Goal: Transaction & Acquisition: Purchase product/service

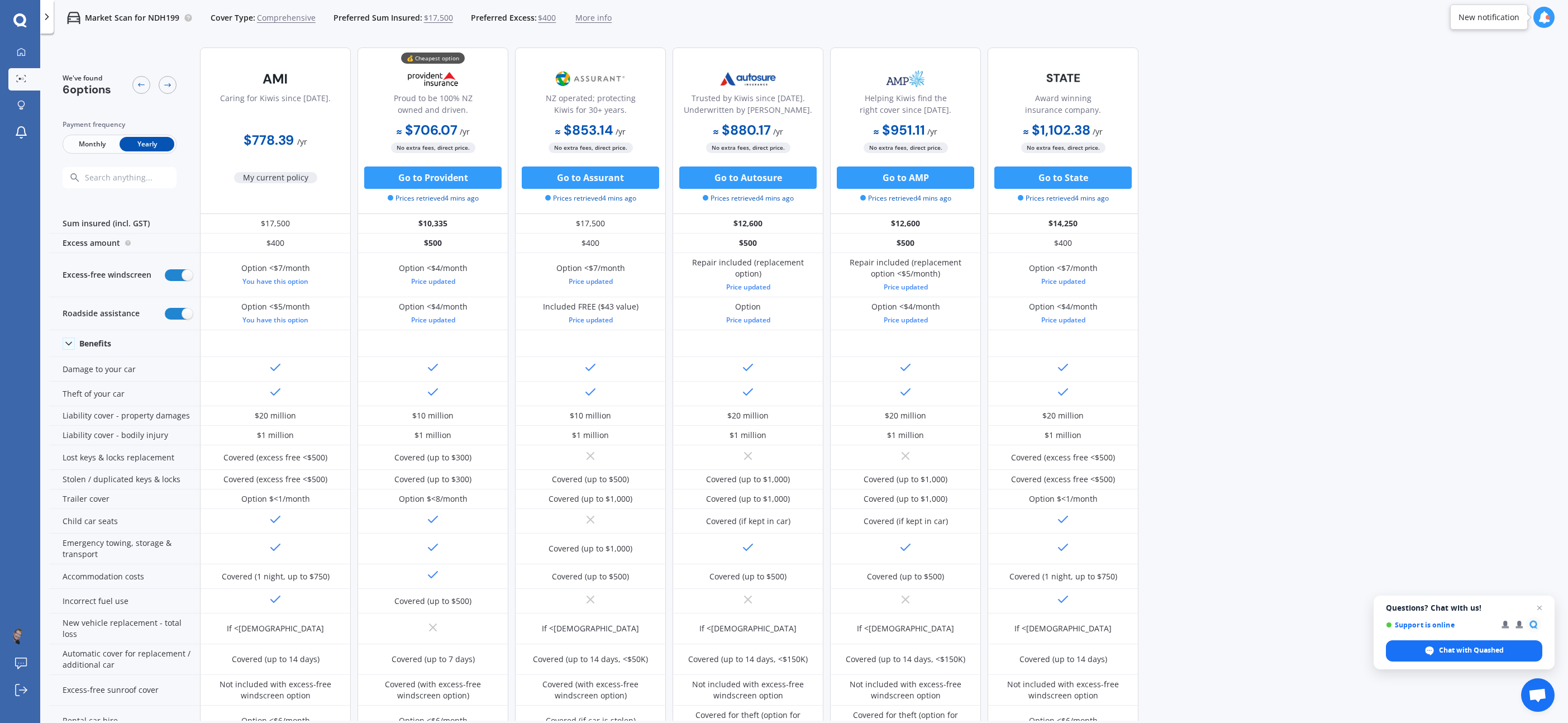
click at [1514, 22] on div "New notification" at bounding box center [1488, 17] width 61 height 11
click at [1539, 17] on icon at bounding box center [1544, 17] width 12 height 12
click at [1546, 15] on icon at bounding box center [1544, 17] width 12 height 12
click at [273, 176] on span "My current policy" at bounding box center [275, 178] width 84 height 11
click at [278, 140] on b "$778.39" at bounding box center [269, 140] width 50 height 17
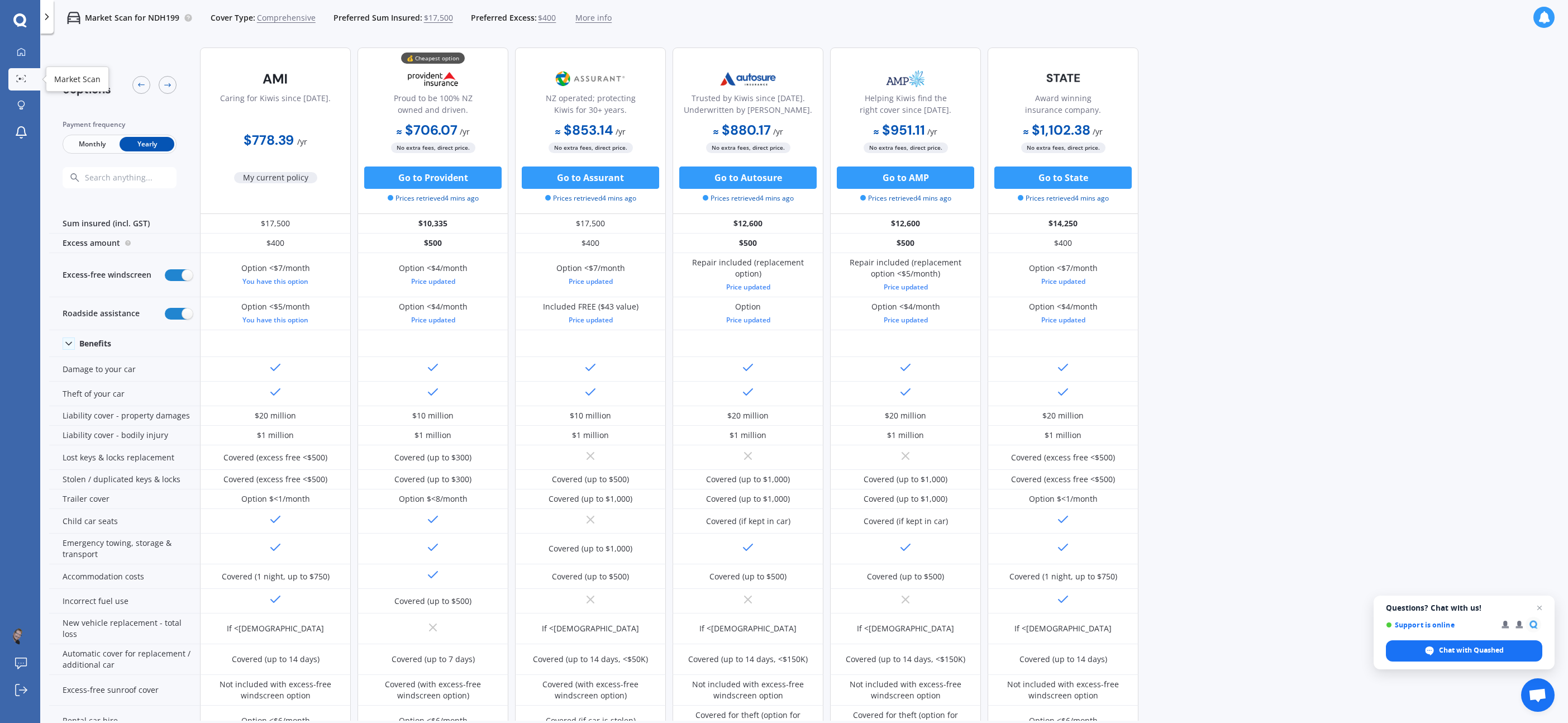
click at [19, 79] on circle at bounding box center [19, 79] width 2 height 2
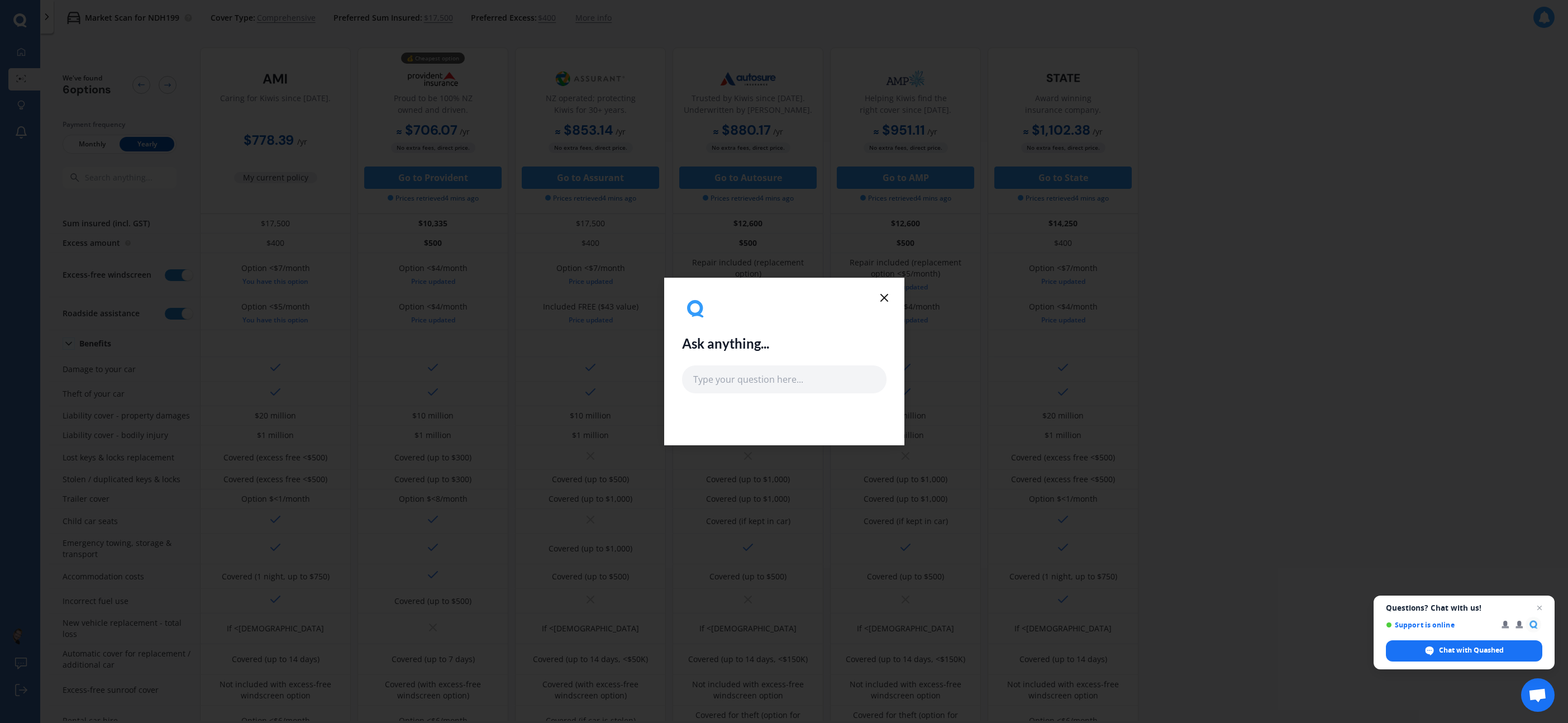
click at [885, 298] on line at bounding box center [885, 298] width 6 height 6
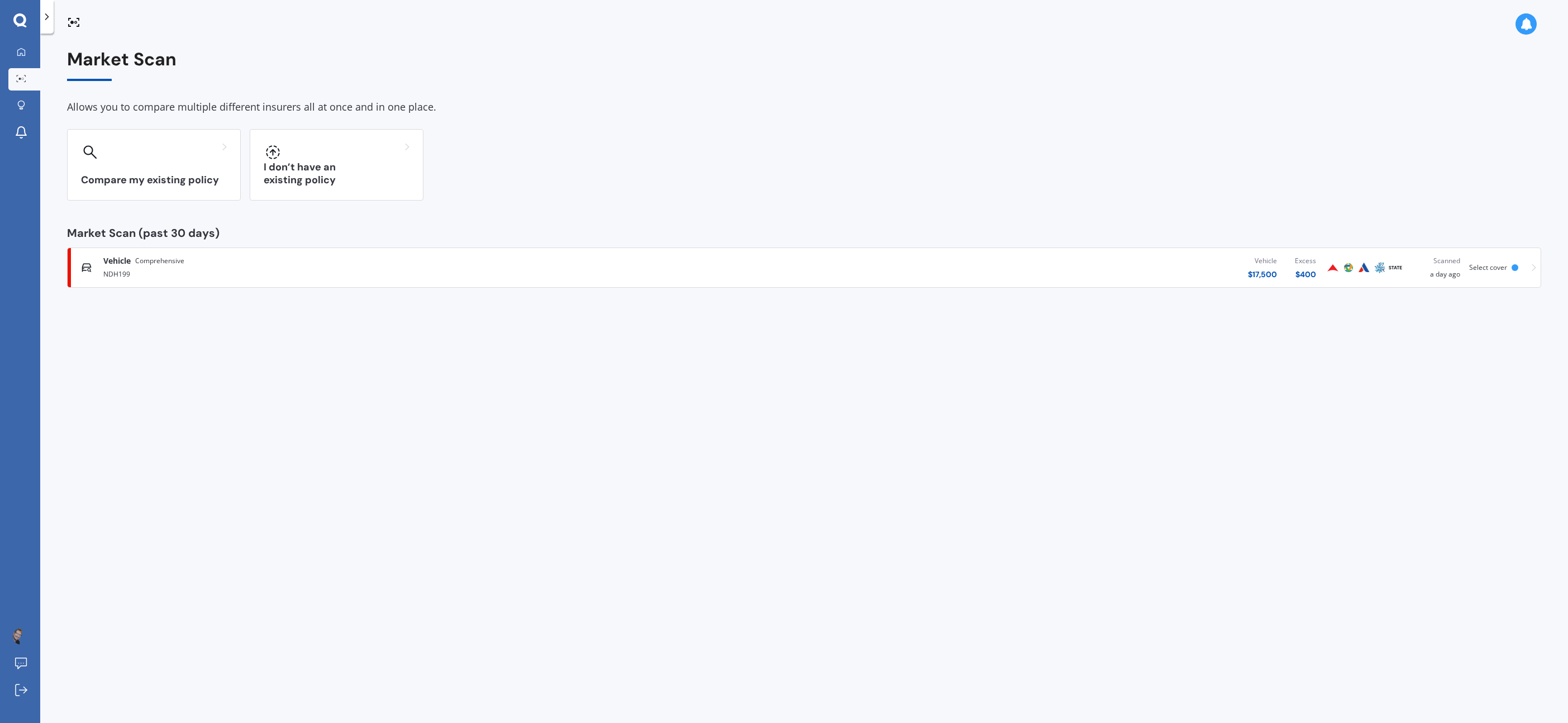
click at [141, 269] on div "NDH199" at bounding box center [403, 273] width 600 height 14
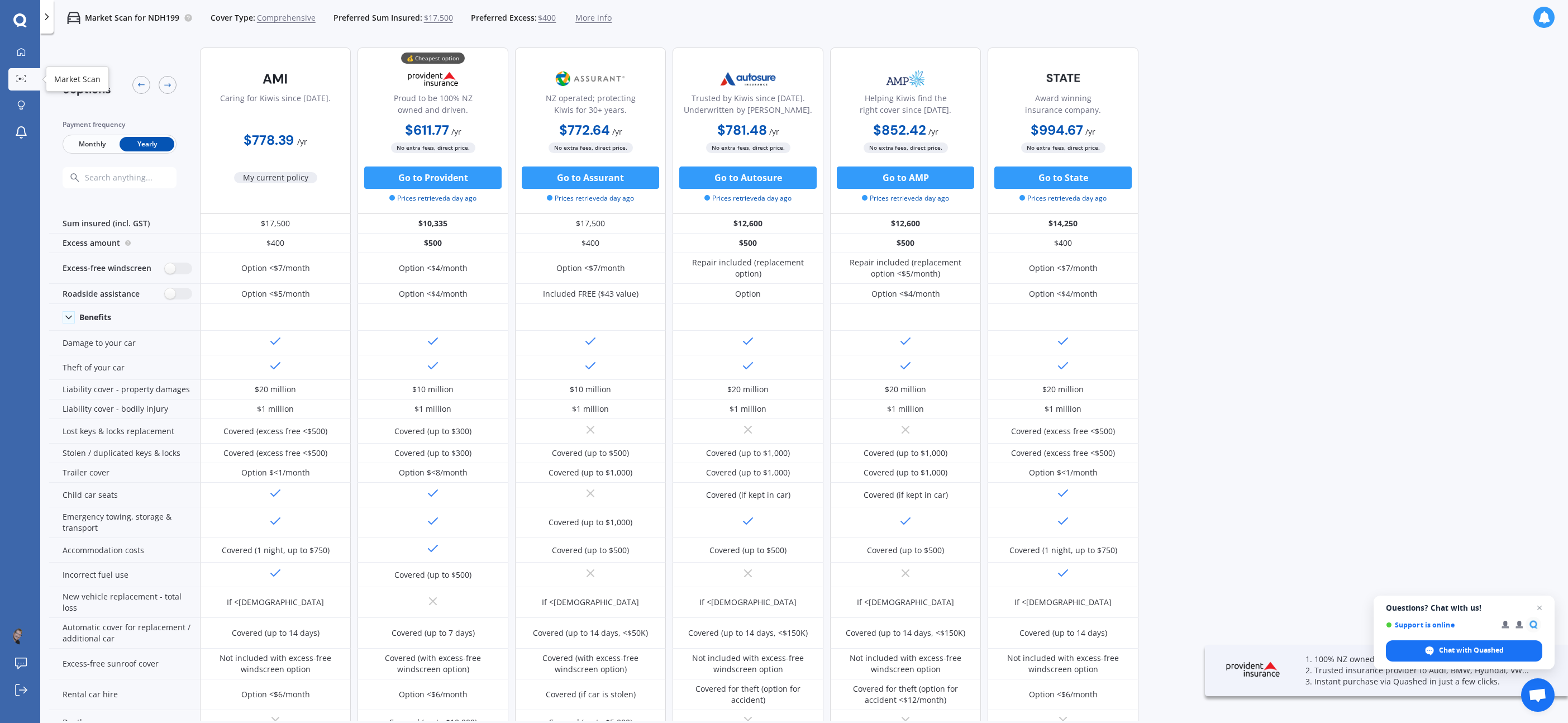
click at [18, 76] on icon at bounding box center [21, 78] width 10 height 7
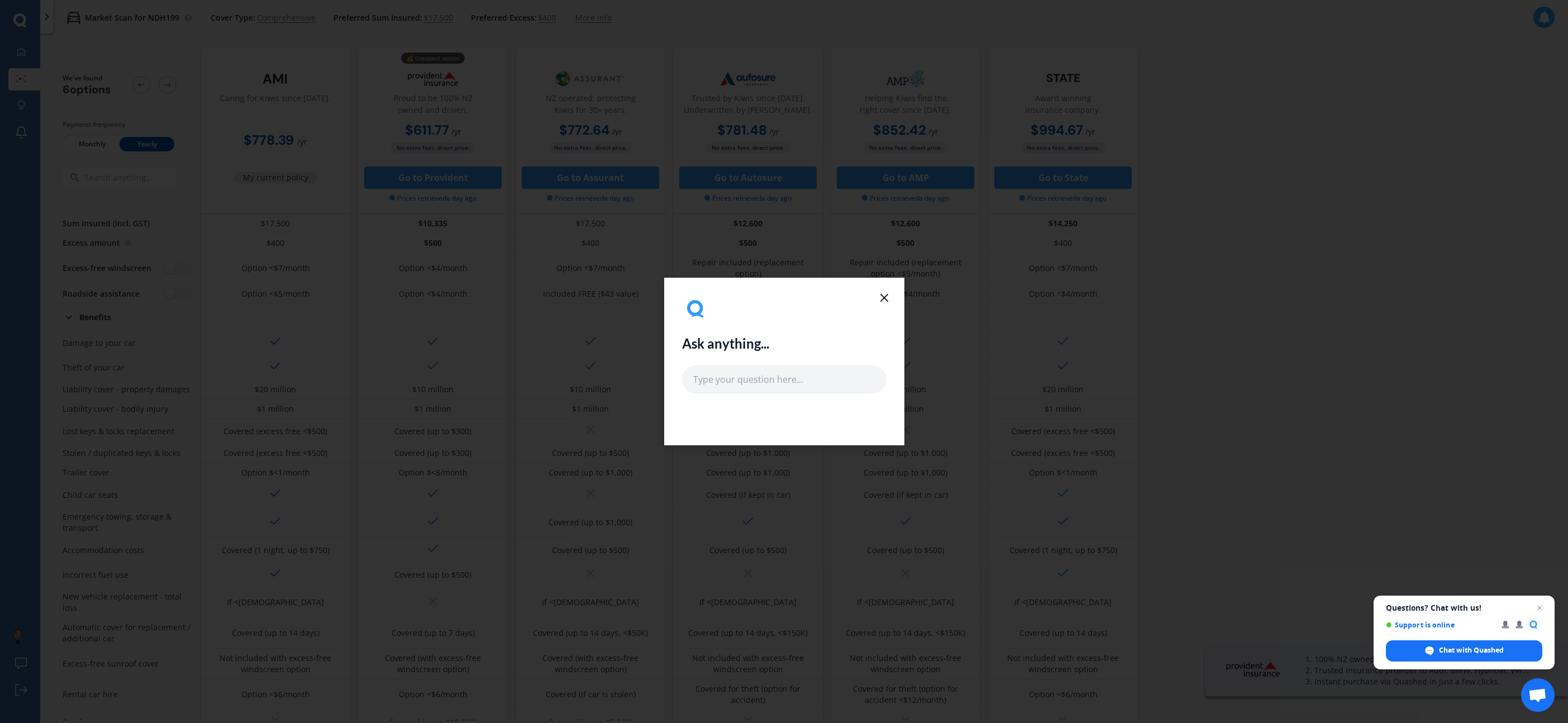
click at [886, 301] on icon at bounding box center [884, 298] width 14 height 14
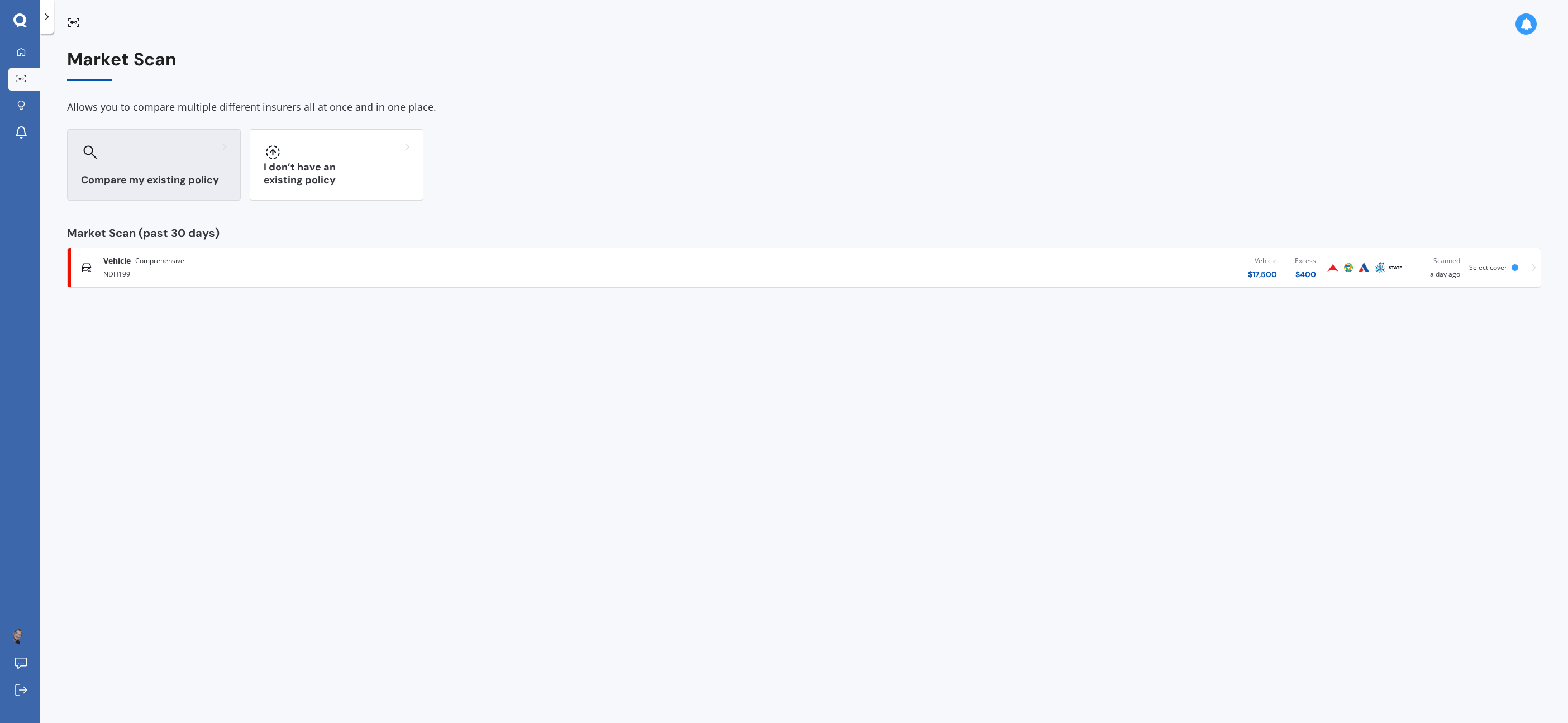
click at [131, 183] on h3 "Compare my existing policy" at bounding box center [154, 180] width 146 height 13
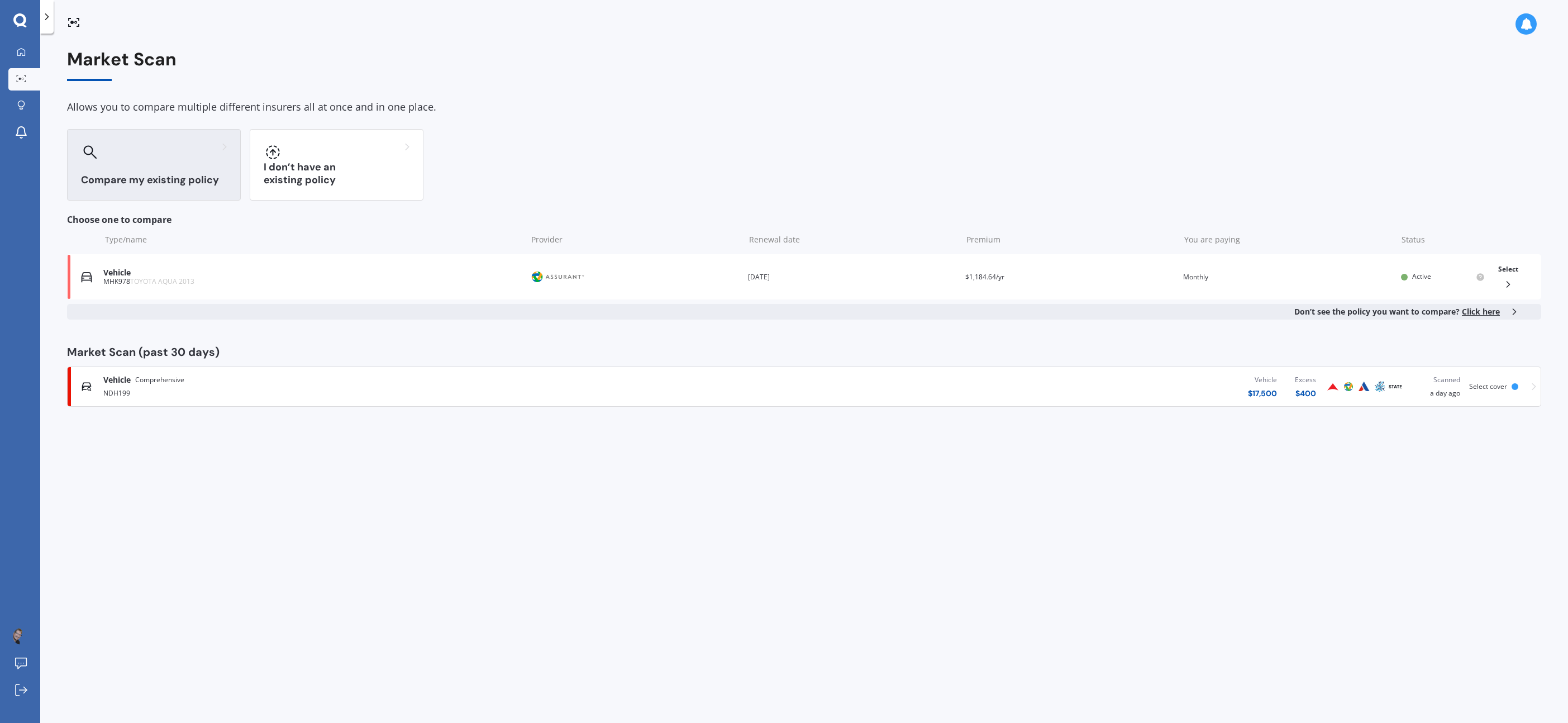
click at [1534, 389] on icon at bounding box center [1534, 387] width 5 height 8
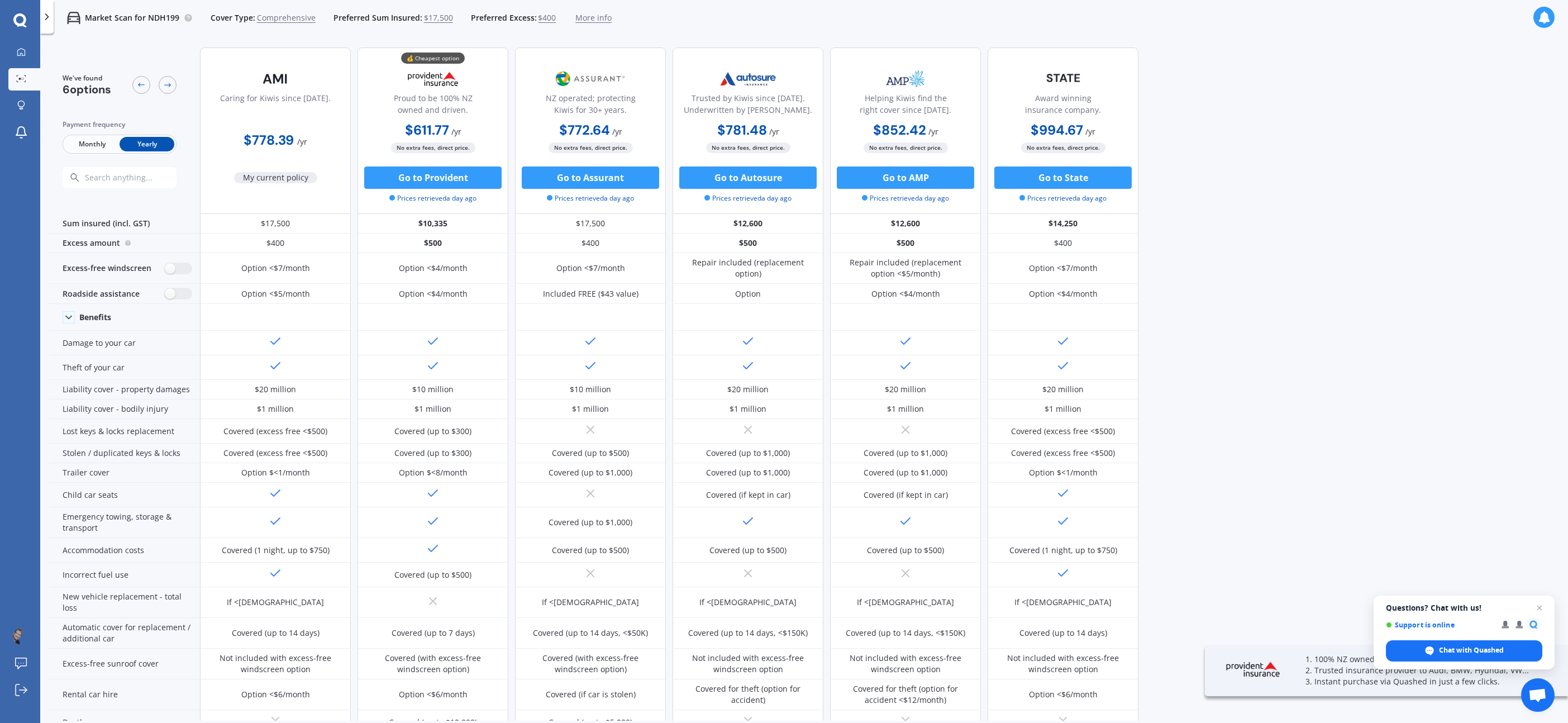
click at [269, 181] on span "My current policy" at bounding box center [275, 178] width 84 height 11
click at [166, 87] on icon at bounding box center [167, 84] width 9 height 9
click at [143, 86] on icon at bounding box center [141, 84] width 9 height 9
click at [1446, 648] on span "Chat with Quashed" at bounding box center [1471, 650] width 65 height 10
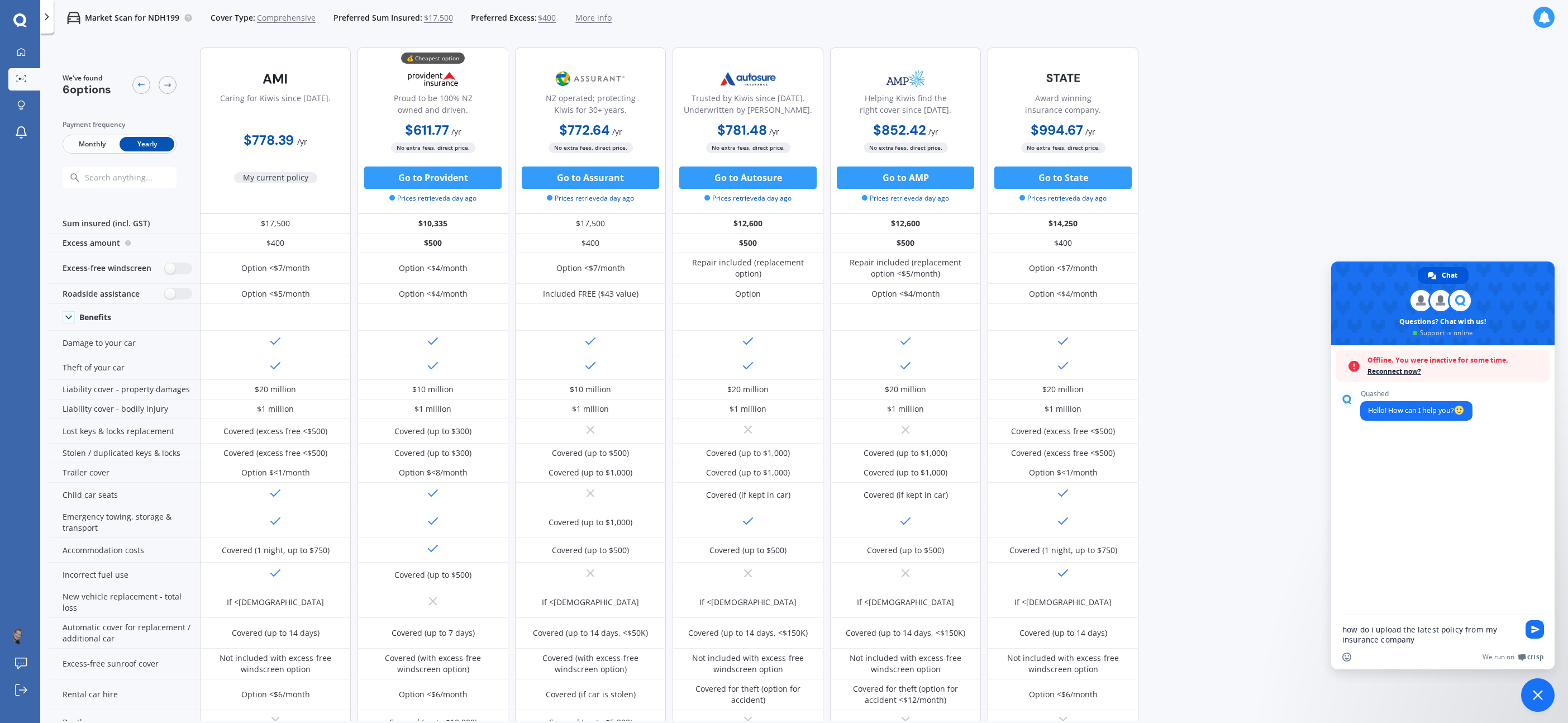
type textarea "how do i upload the latest policy from my insurance company?"
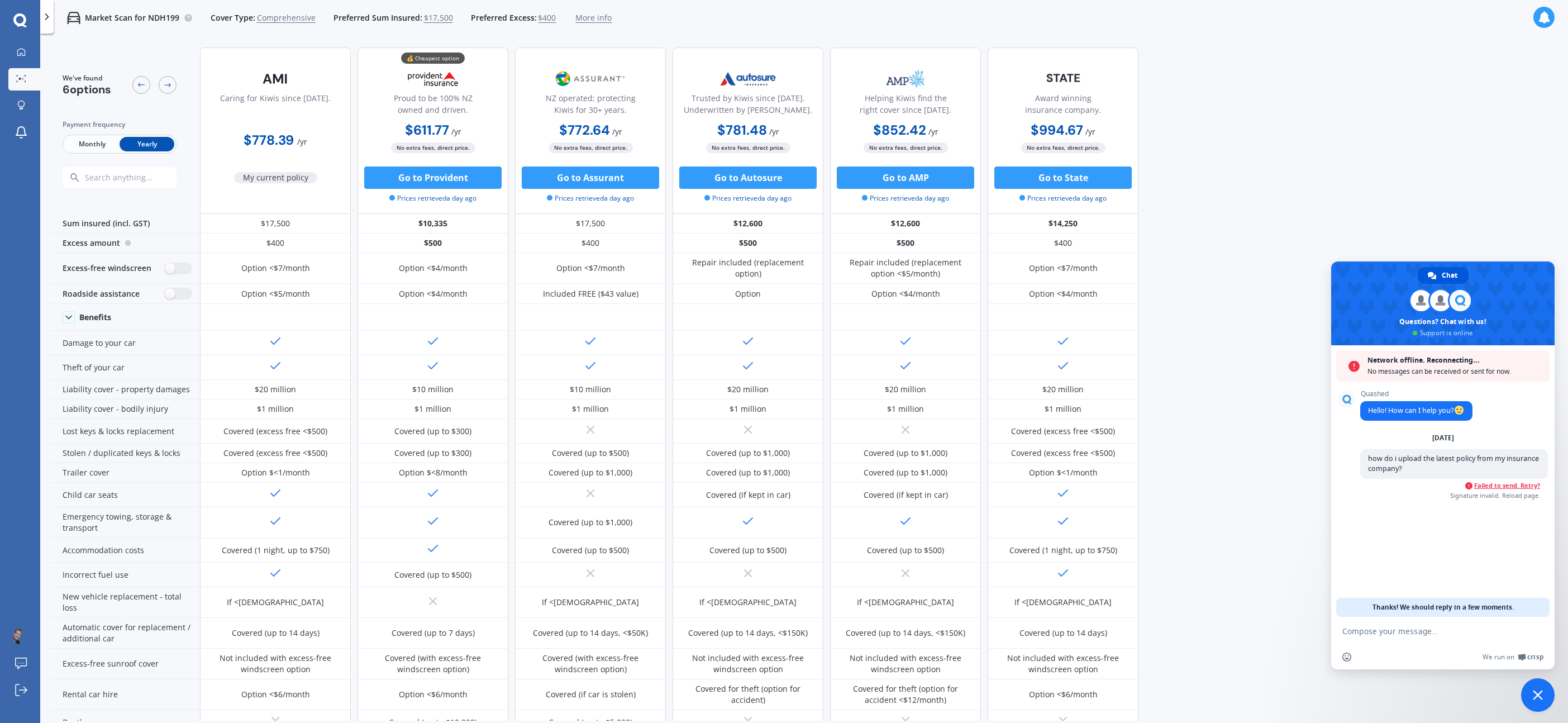
click at [1538, 695] on span "Close chat" at bounding box center [1538, 695] width 10 height 10
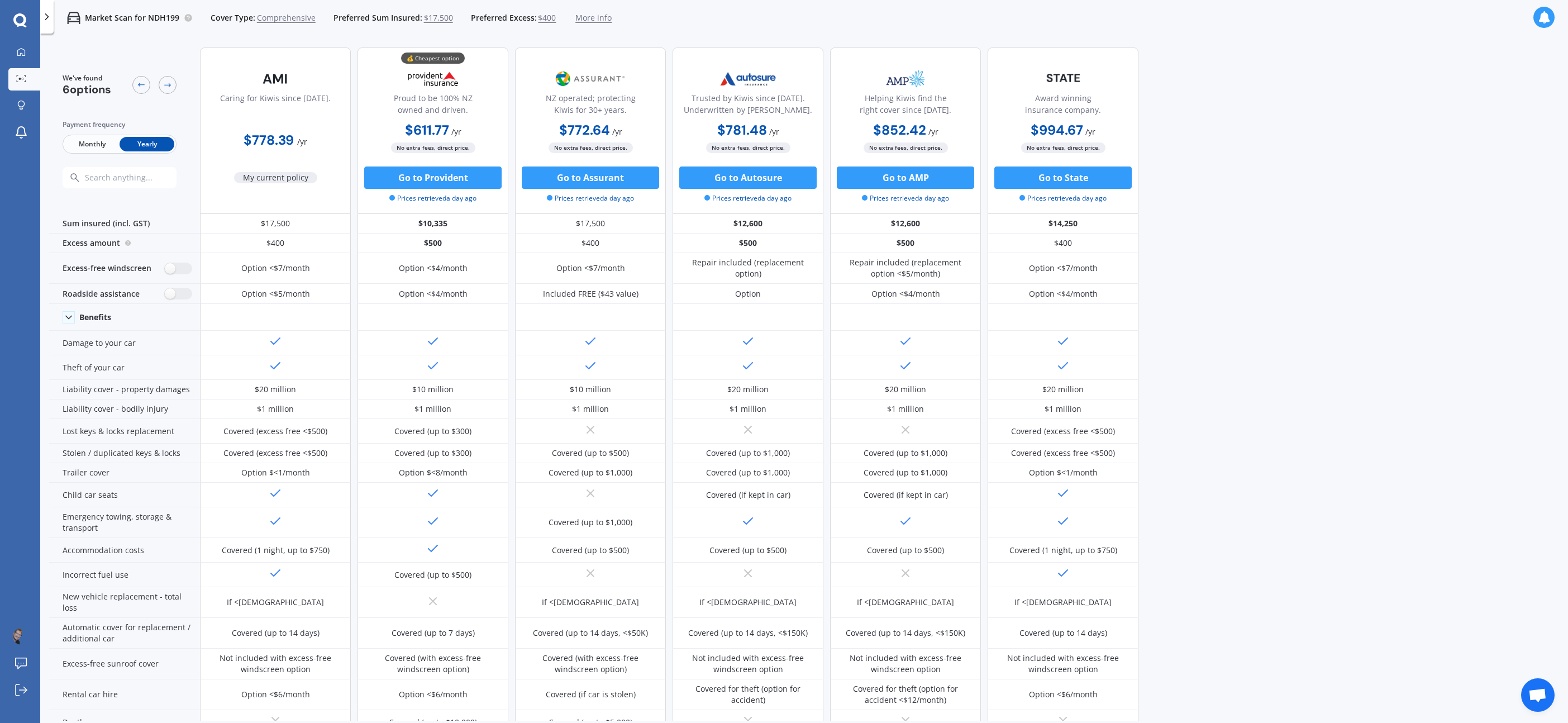
drag, startPoint x: 253, startPoint y: 129, endPoint x: 256, endPoint y: 135, distance: 6.7
click at [254, 130] on div "$778.39 / yr" at bounding box center [275, 136] width 151 height 32
click at [277, 82] on img at bounding box center [275, 79] width 74 height 28
click at [23, 54] on icon at bounding box center [21, 52] width 9 height 9
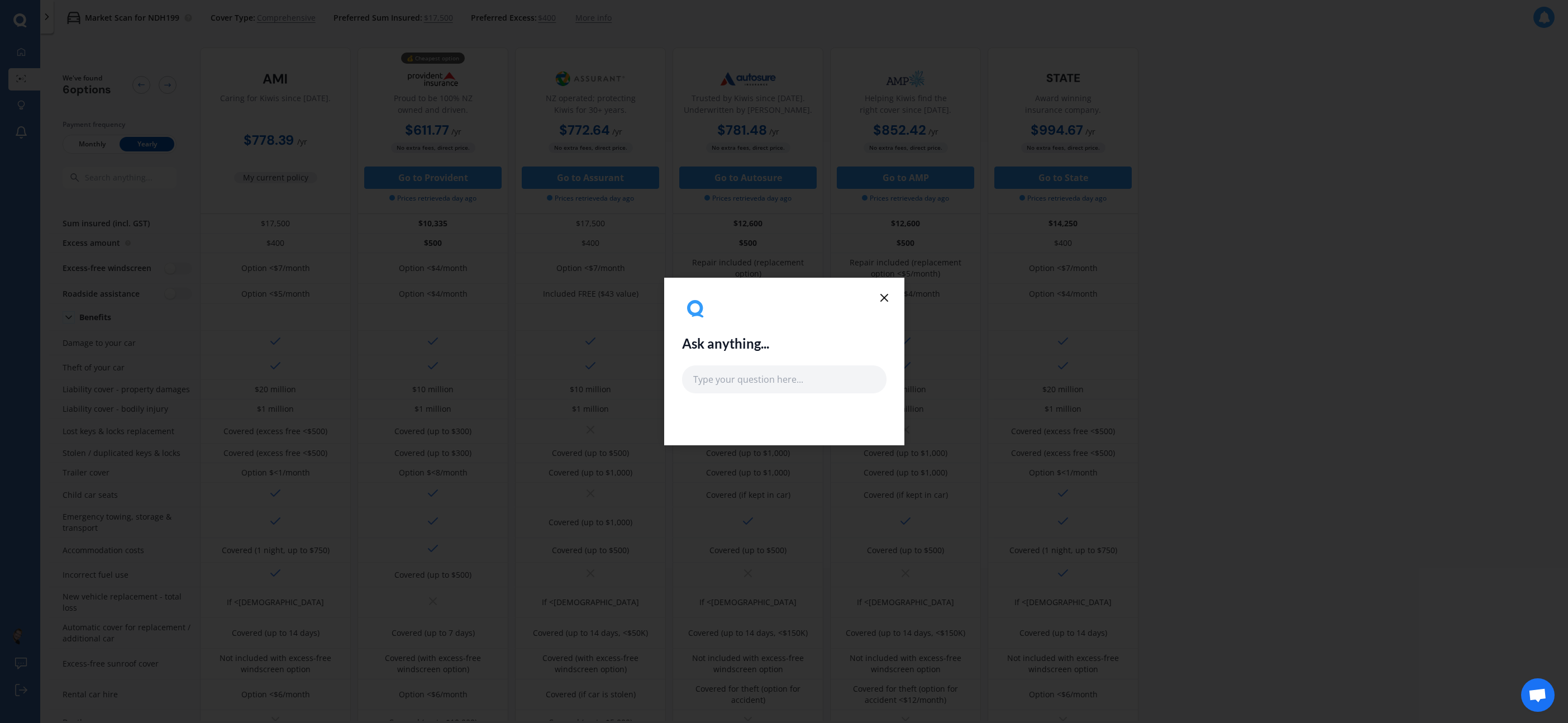
click at [883, 294] on icon at bounding box center [884, 298] width 14 height 14
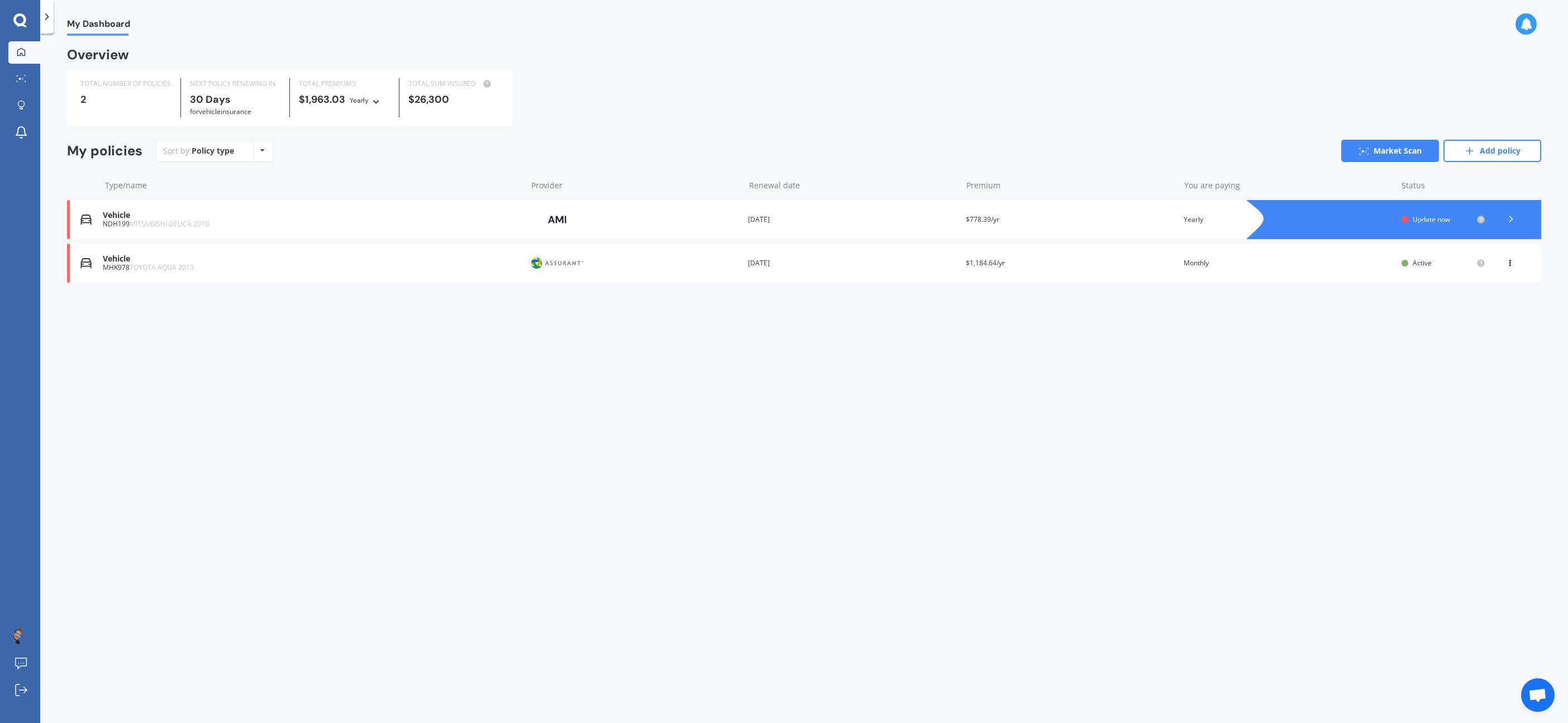
click at [1510, 262] on icon at bounding box center [1510, 260] width 8 height 6
click at [1490, 282] on div "View policy" at bounding box center [1485, 285] width 110 height 23
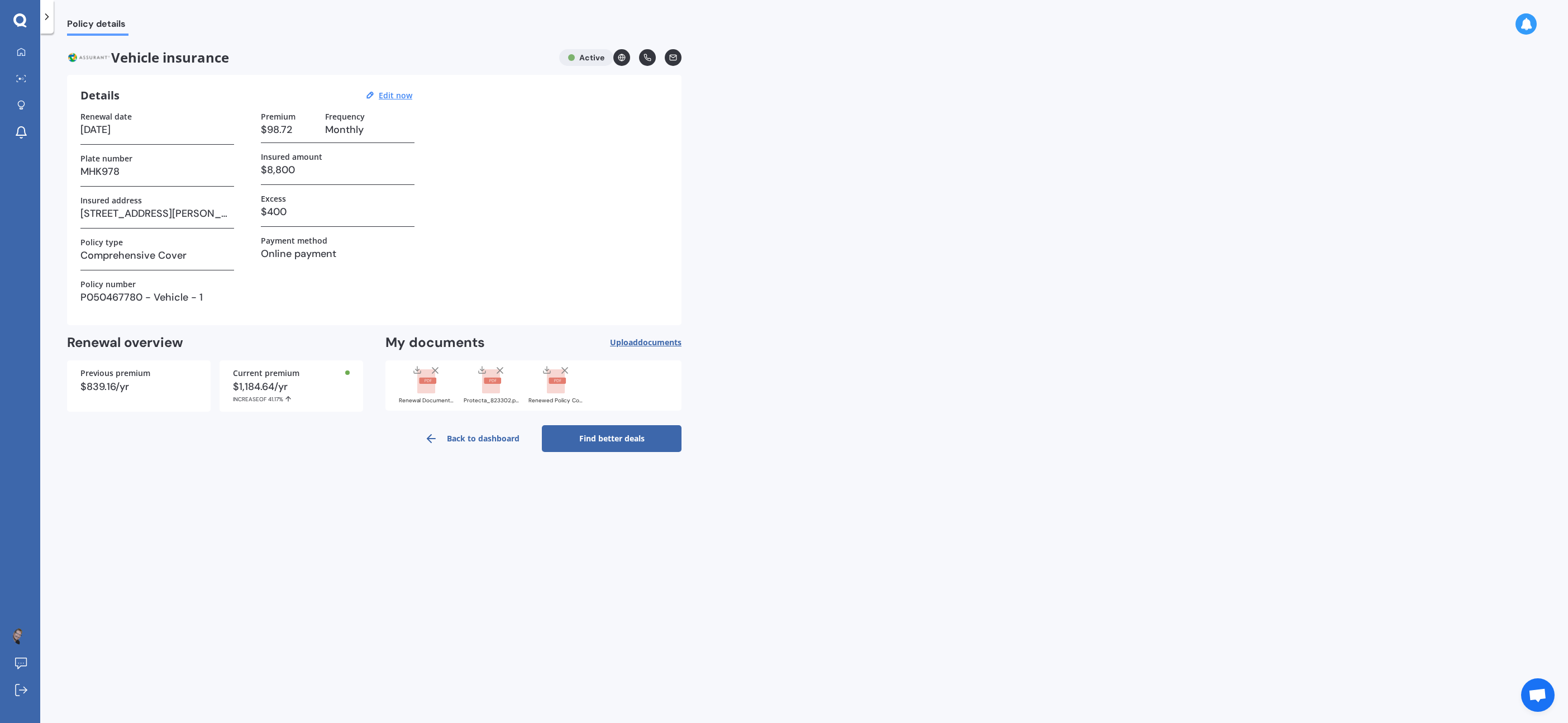
click at [431, 384] on rect at bounding box center [426, 381] width 18 height 24
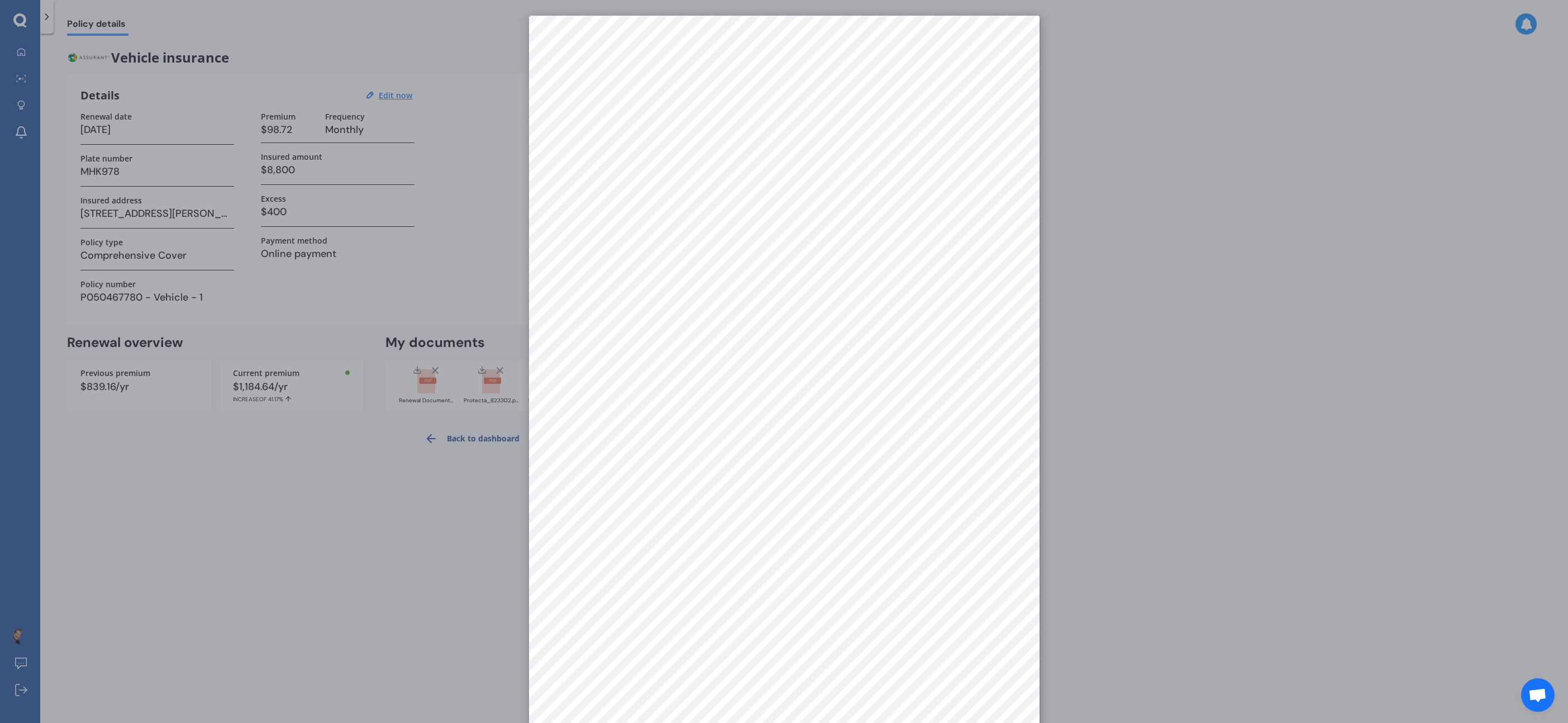
click at [404, 277] on div at bounding box center [784, 361] width 1568 height 723
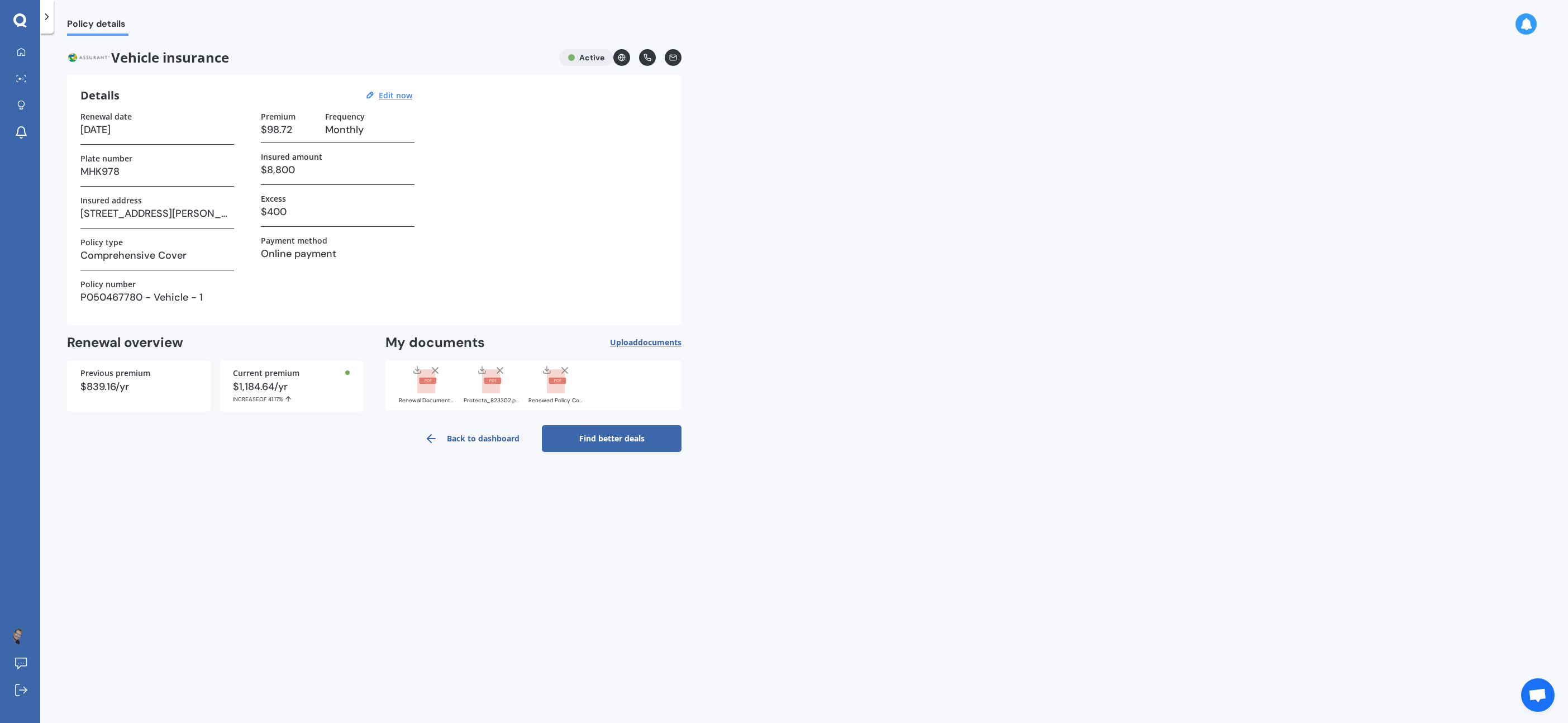
click at [612, 341] on span "Upload documents" at bounding box center [646, 342] width 71 height 9
click at [632, 341] on span "Upload documents" at bounding box center [646, 342] width 71 height 9
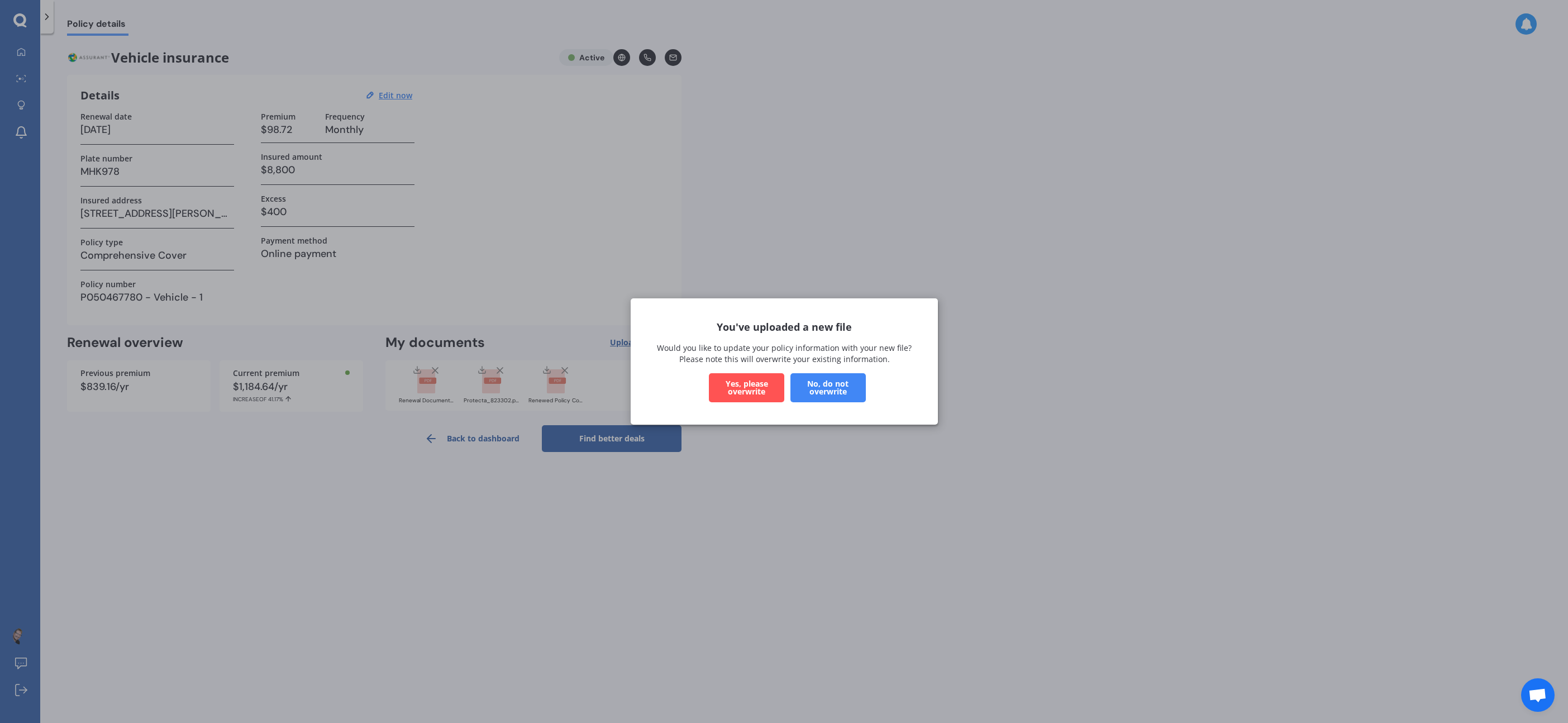
click at [757, 389] on button "Yes, please overwrite" at bounding box center [747, 388] width 75 height 29
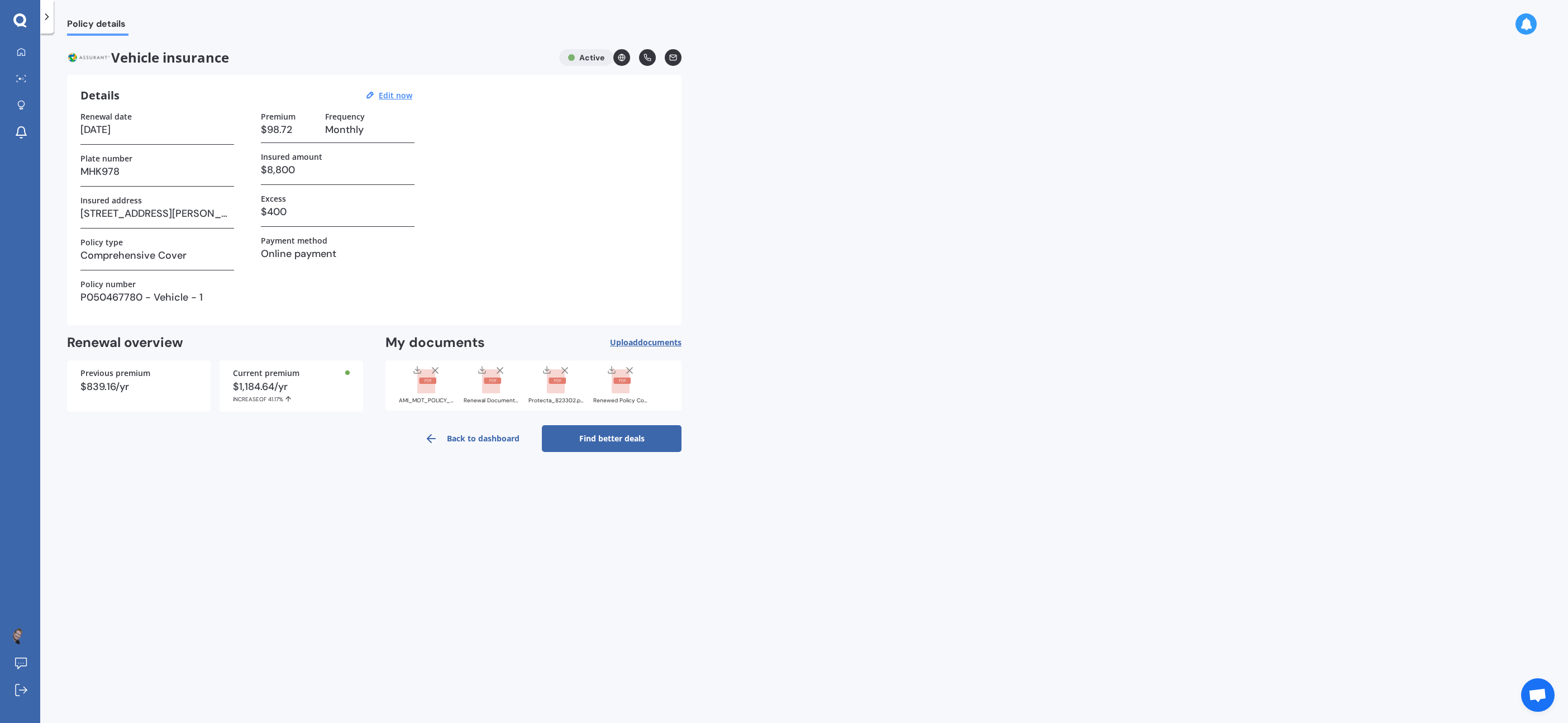
click at [596, 437] on link "Find better deals" at bounding box center [612, 438] width 140 height 27
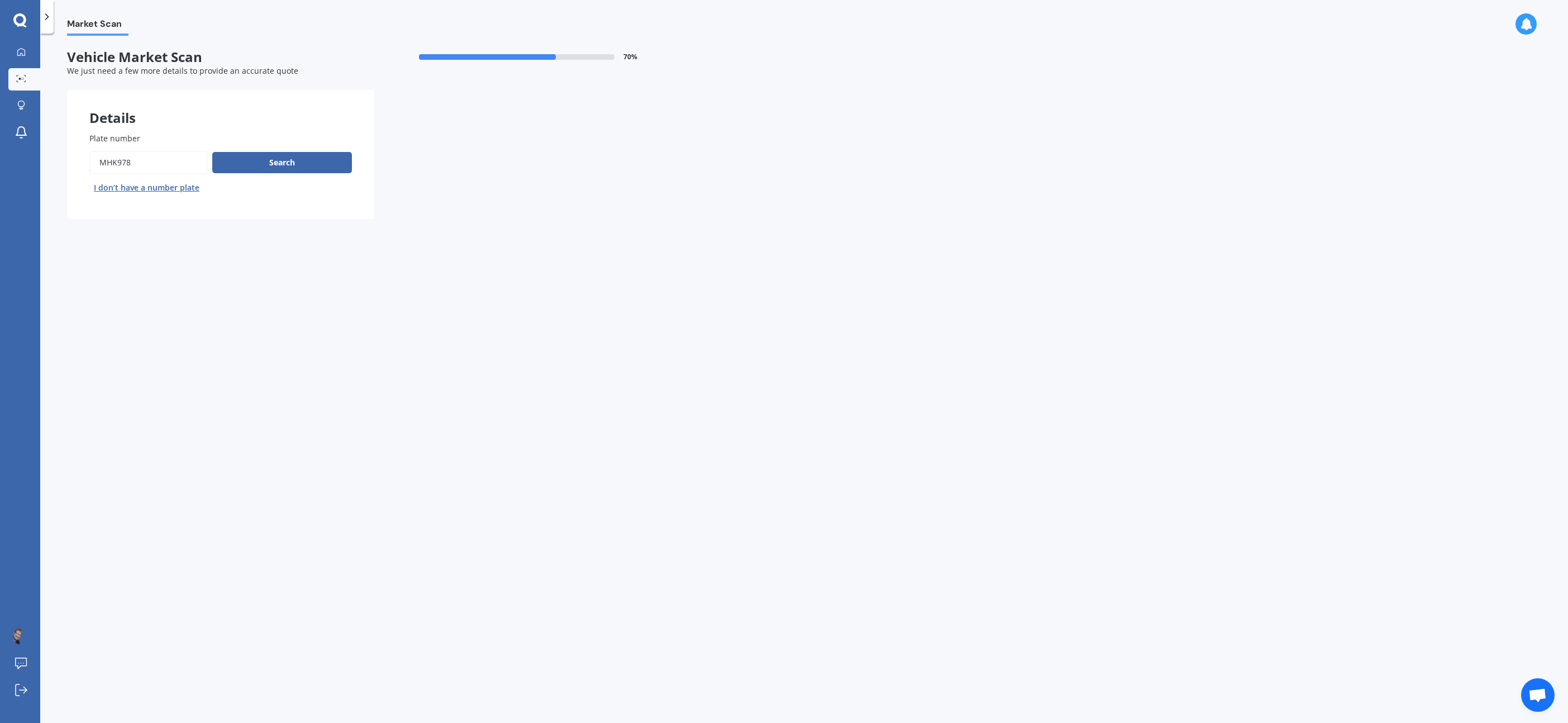
drag, startPoint x: 135, startPoint y: 162, endPoint x: 105, endPoint y: 161, distance: 30.0
click at [91, 162] on input "Plate number" at bounding box center [149, 162] width 118 height 24
type input "ndh199"
click at [293, 165] on button "Search" at bounding box center [282, 162] width 140 height 21
select select "MITSUBISHI"
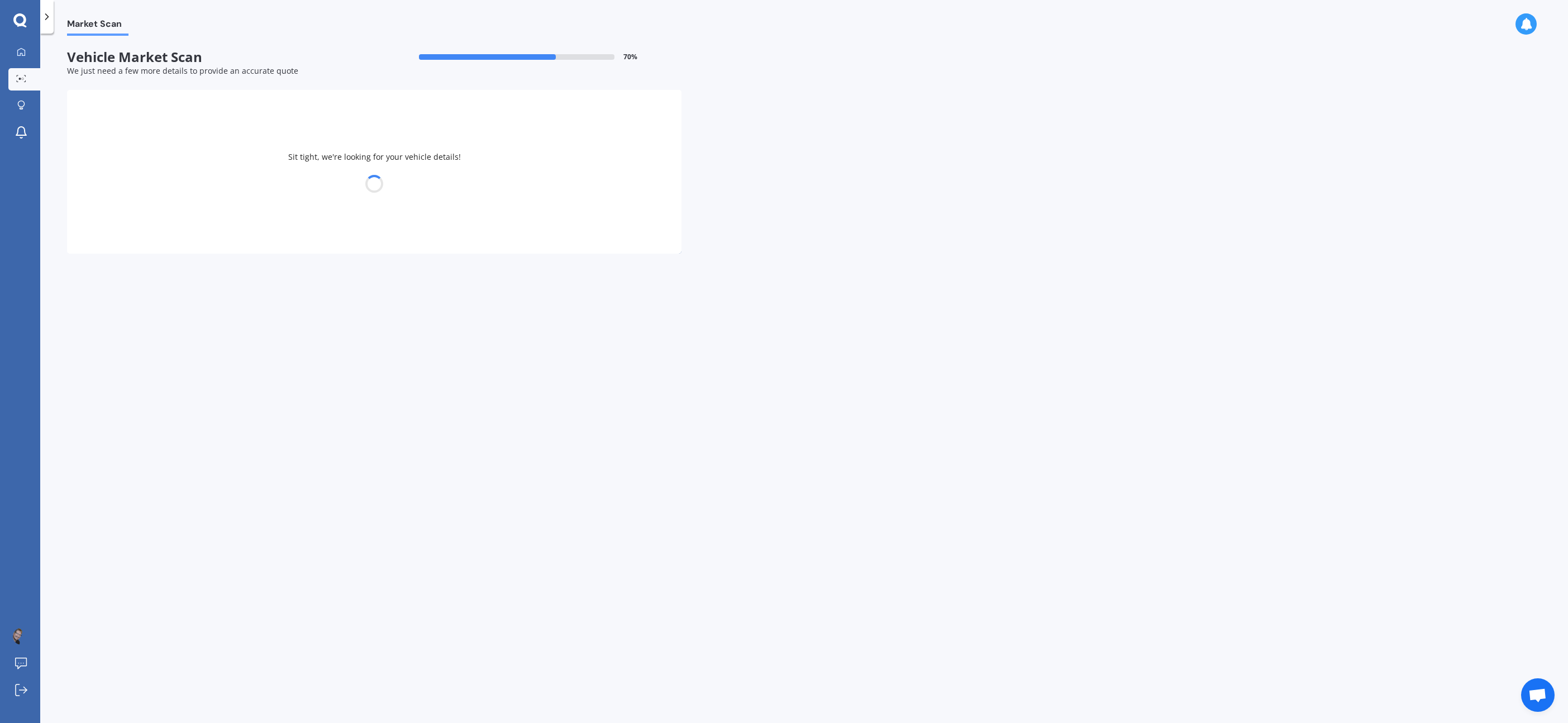
select select "20"
select select "05"
select select "1970"
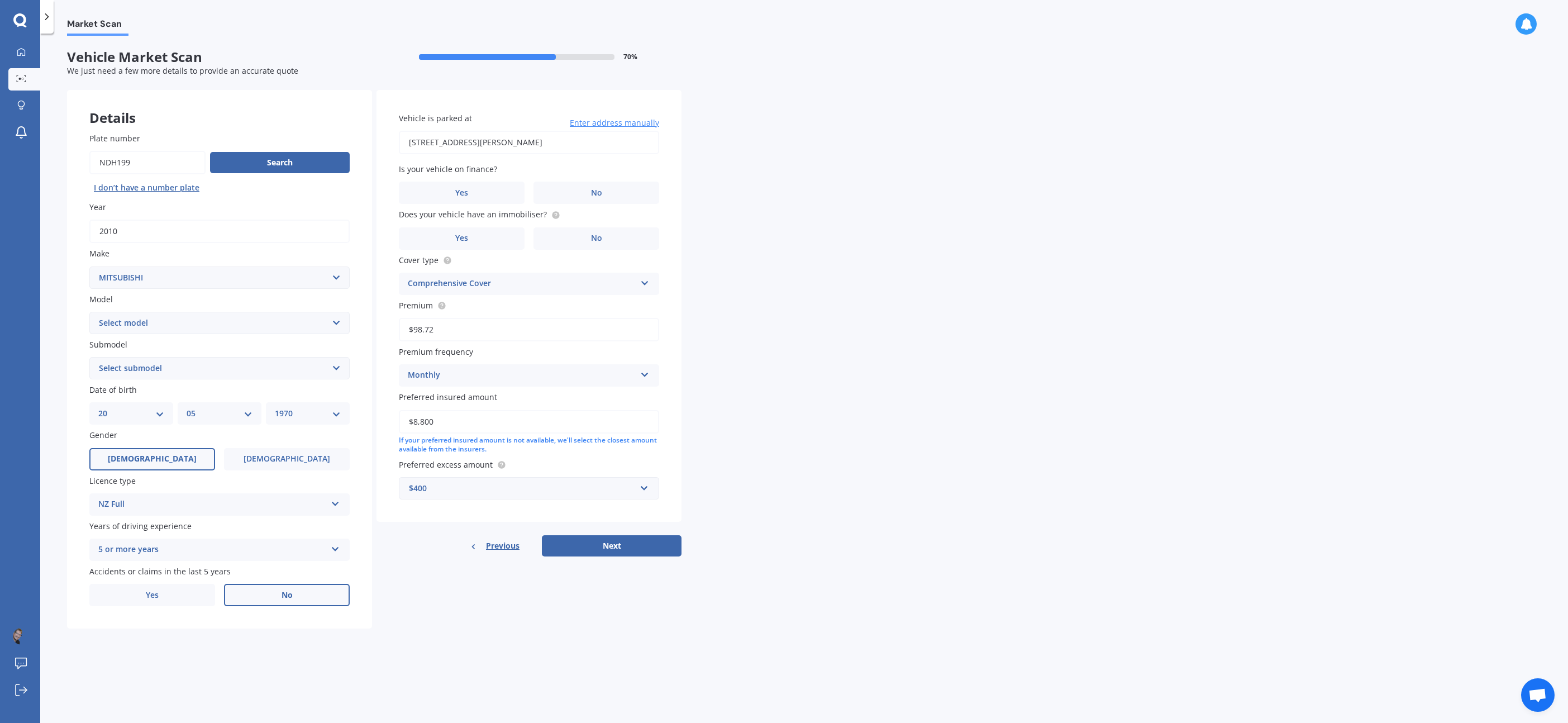
click at [268, 598] on label "No" at bounding box center [286, 595] width 126 height 23
click at [0, 0] on input "No" at bounding box center [0, 0] width 0 height 0
click at [566, 195] on label "No" at bounding box center [596, 193] width 126 height 23
click at [0, 0] on input "No" at bounding box center [0, 0] width 0 height 0
click at [580, 236] on label "No" at bounding box center [596, 239] width 126 height 23
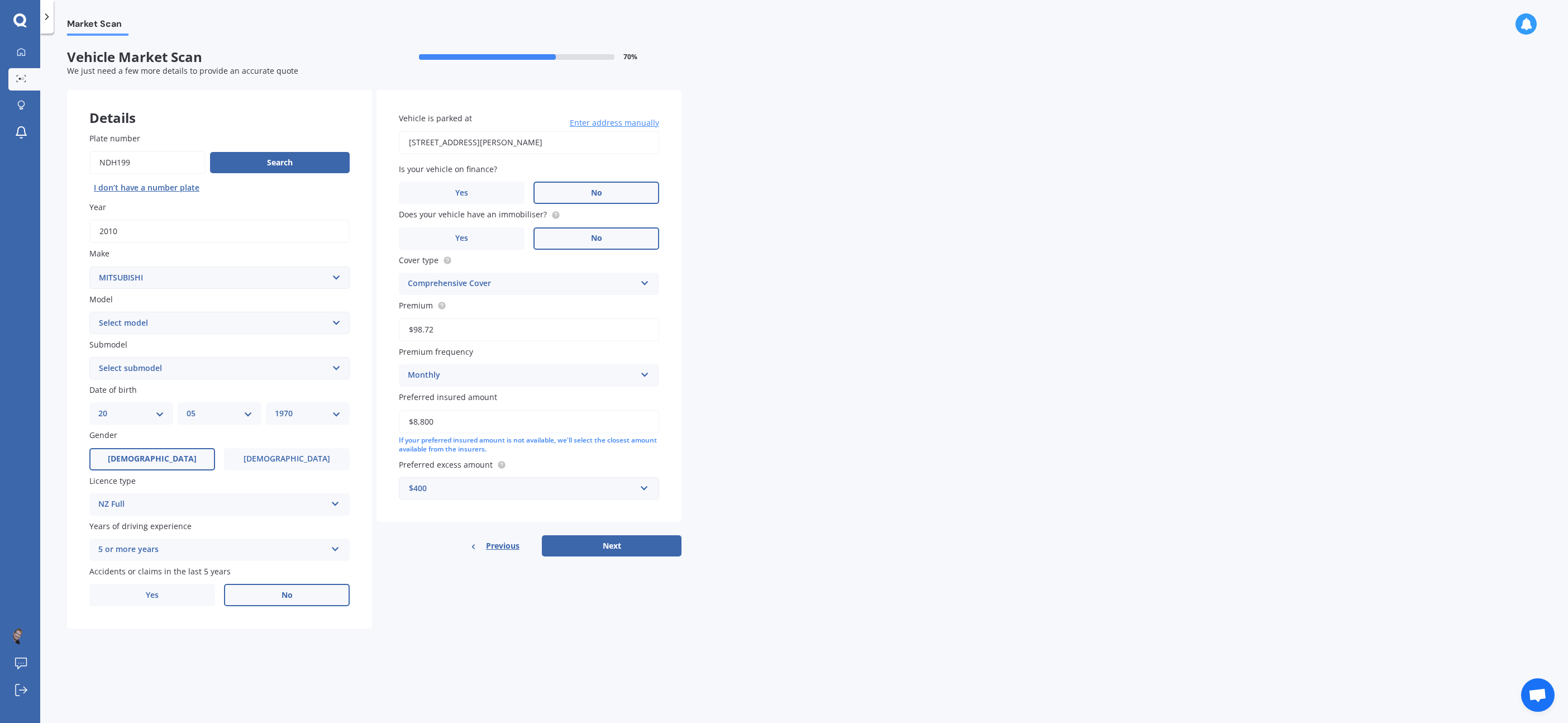
click at [0, 0] on input "No" at bounding box center [0, 0] width 0 height 0
drag, startPoint x: 413, startPoint y: 422, endPoint x: 446, endPoint y: 422, distance: 33.0
click at [446, 422] on input "$8,800" at bounding box center [528, 421] width 261 height 24
type input "$17,000"
drag, startPoint x: 536, startPoint y: 512, endPoint x: 544, endPoint y: 519, distance: 10.6
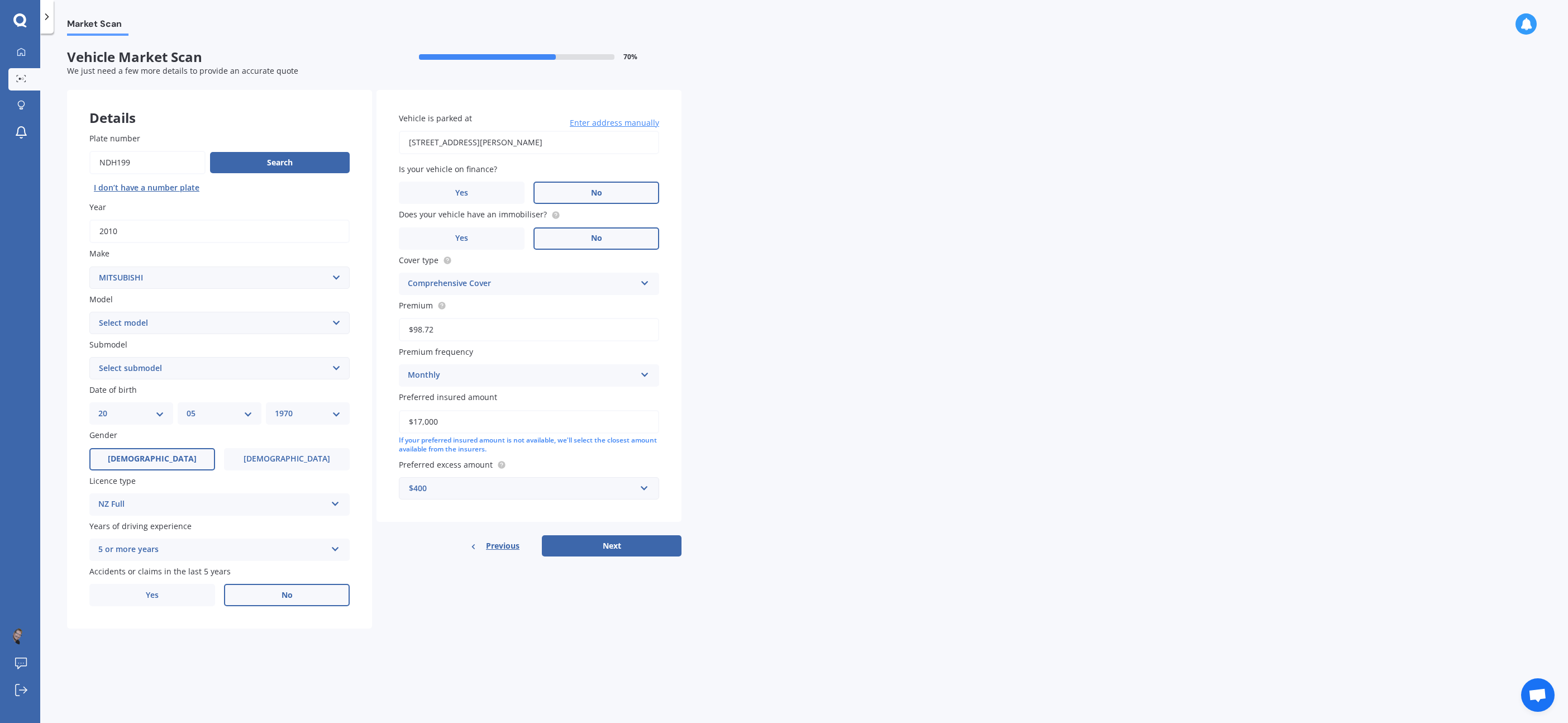
click at [536, 513] on div "Vehicle is parked at [STREET_ADDRESS][PERSON_NAME] Enter address manually Is yo…" at bounding box center [529, 306] width 305 height 433
click at [577, 540] on button "Next" at bounding box center [612, 545] width 140 height 21
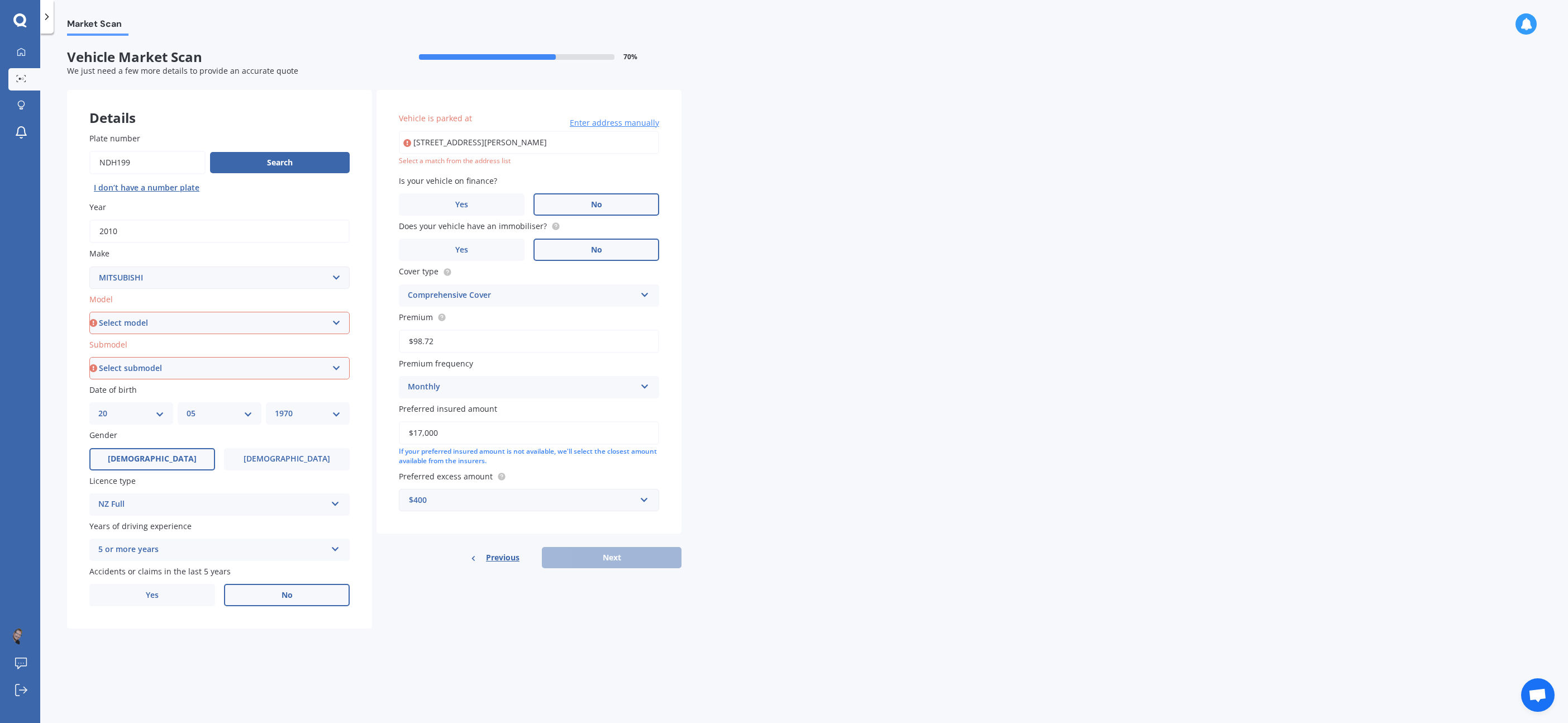
click at [549, 143] on input "[STREET_ADDRESS][PERSON_NAME]" at bounding box center [528, 142] width 261 height 24
type input "[STREET_ADDRESS][PERSON_NAME]"
click at [557, 348] on label "Premium frequency" at bounding box center [526, 351] width 256 height 11
click at [273, 325] on select "Select model 380 Airtrek Aspire ASX [PERSON_NAME] Challenger Challenger Diesel …" at bounding box center [219, 323] width 261 height 23
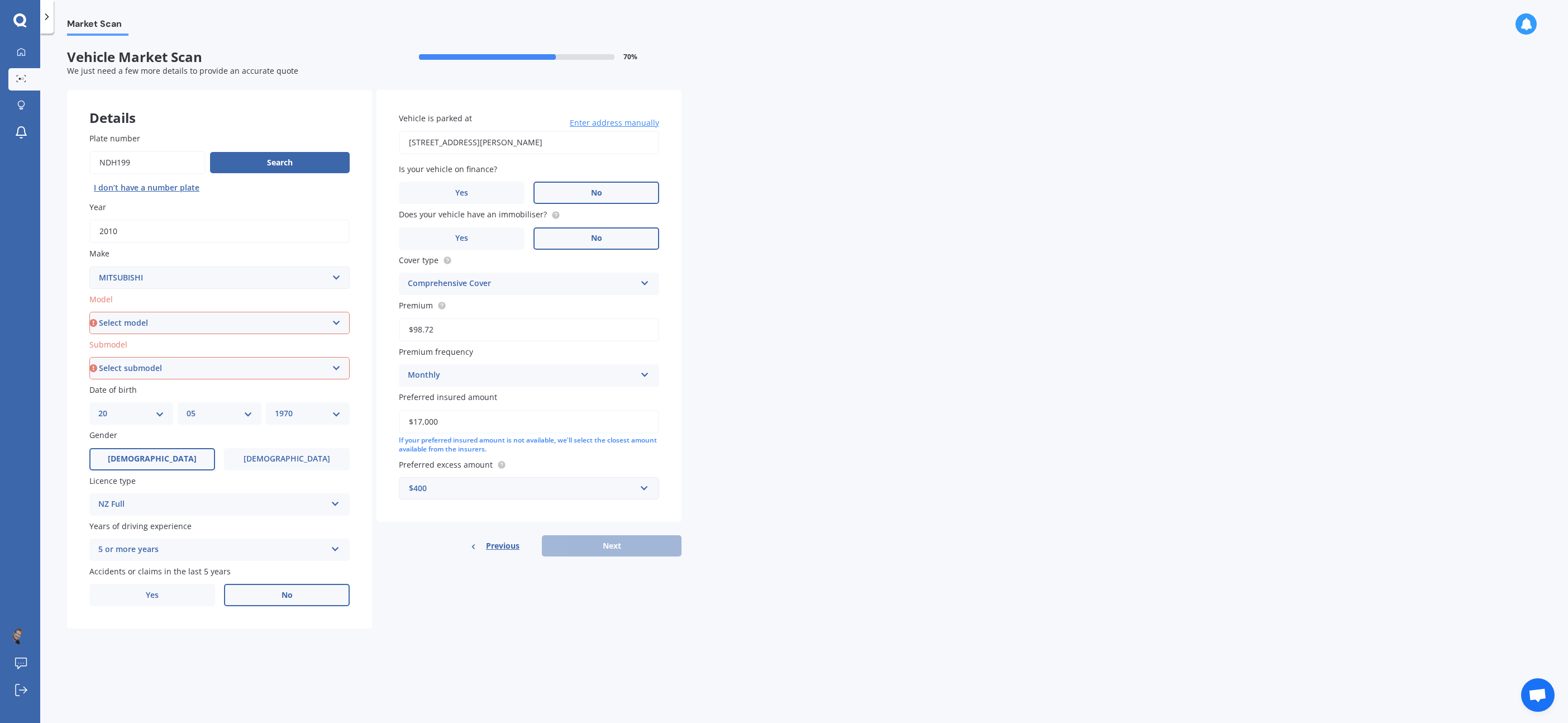
select select "DELICA"
click at [89, 312] on select "Select model 380 Airtrek Aspire ASX [PERSON_NAME] Challenger Challenger Diesel …" at bounding box center [219, 323] width 261 height 23
click at [226, 371] on select "Select submodel Diesel Non-Turbo Diesel Turbo Petrol Non-Turbo Petrol Non-Turbo…" at bounding box center [219, 368] width 261 height 23
select select "PETROL NON-TURBO 4WD"
click at [89, 357] on select "Select submodel Diesel Non-Turbo Diesel Turbo Petrol Non-Turbo Petrol Non-Turbo…" at bounding box center [219, 368] width 261 height 23
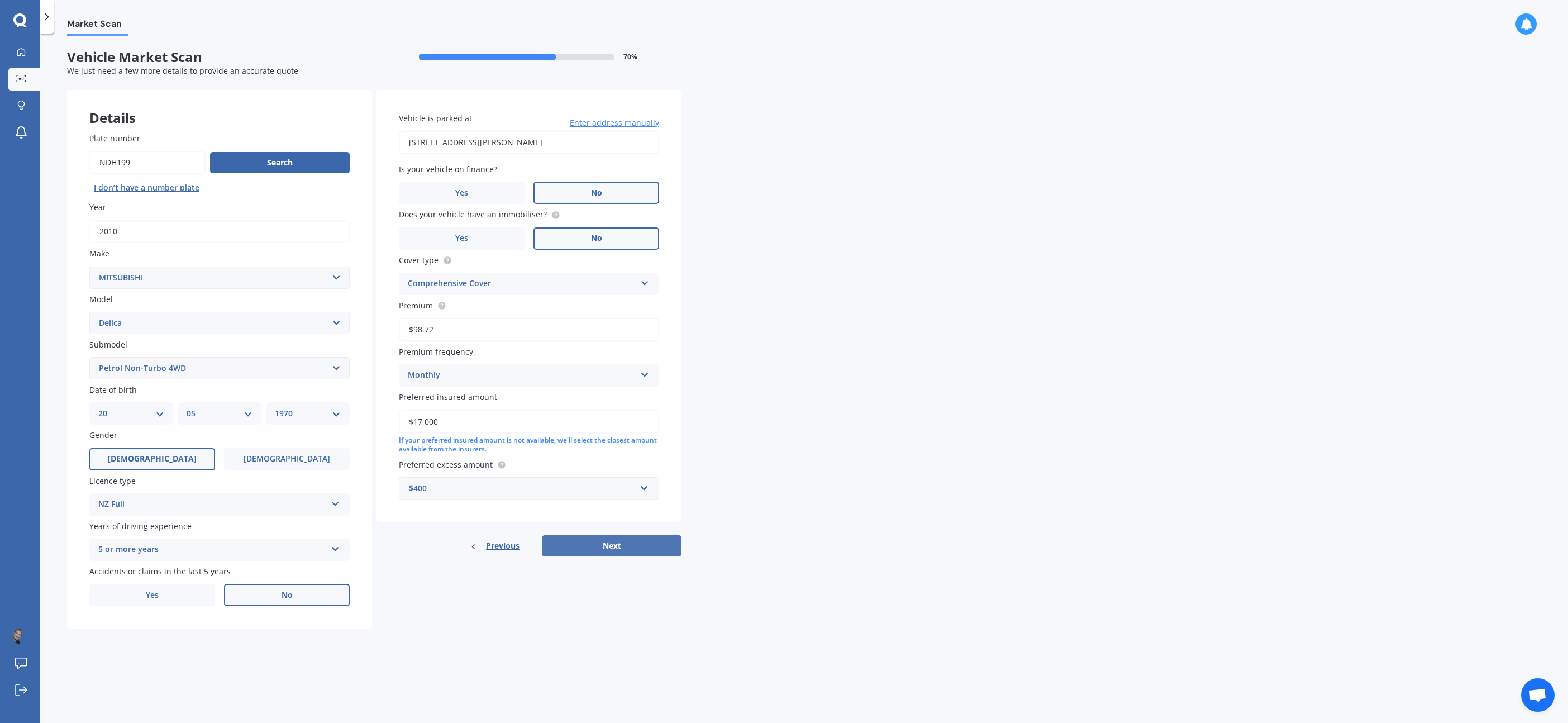
click at [623, 543] on button "Next" at bounding box center [612, 545] width 140 height 21
select select "20"
select select "05"
select select "1970"
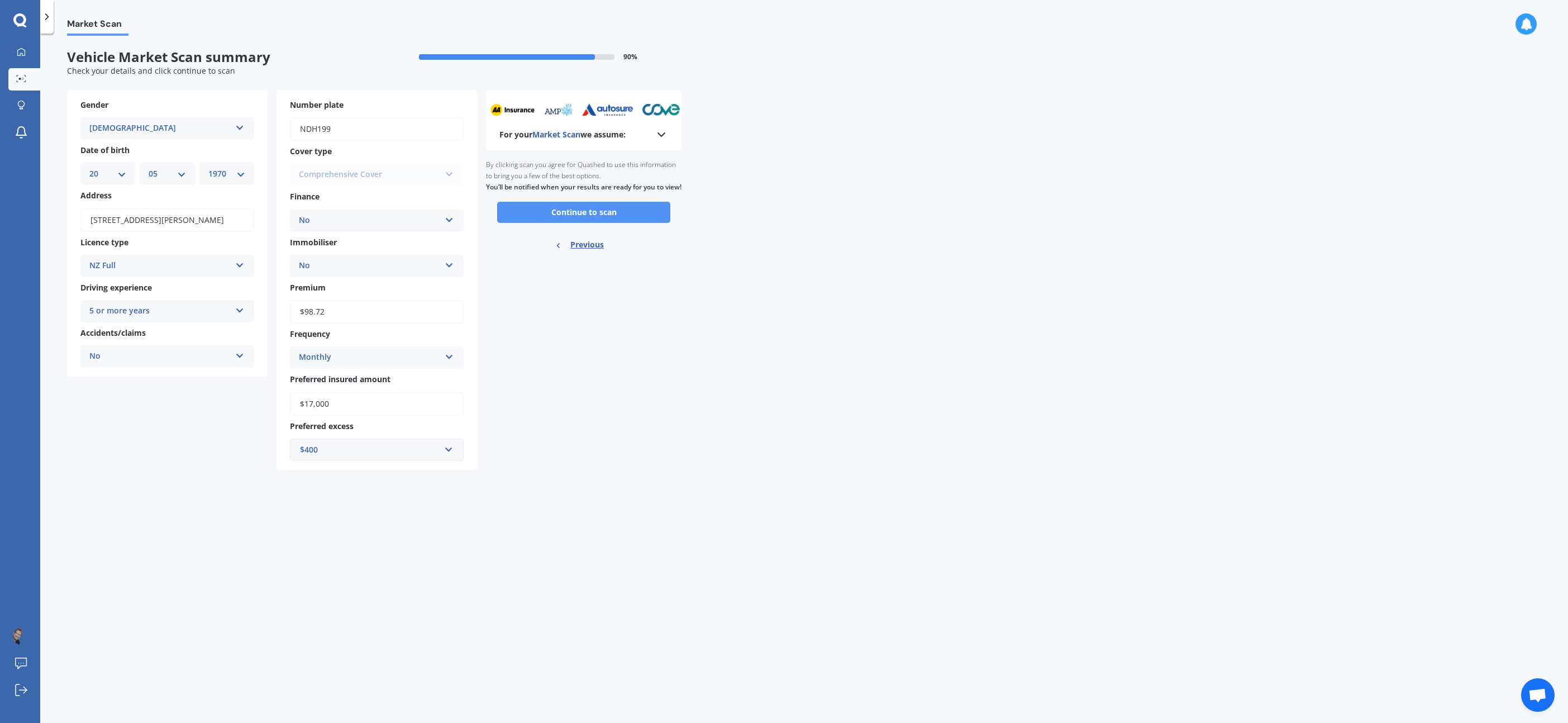
click at [566, 216] on button "Continue to scan" at bounding box center [584, 212] width 173 height 21
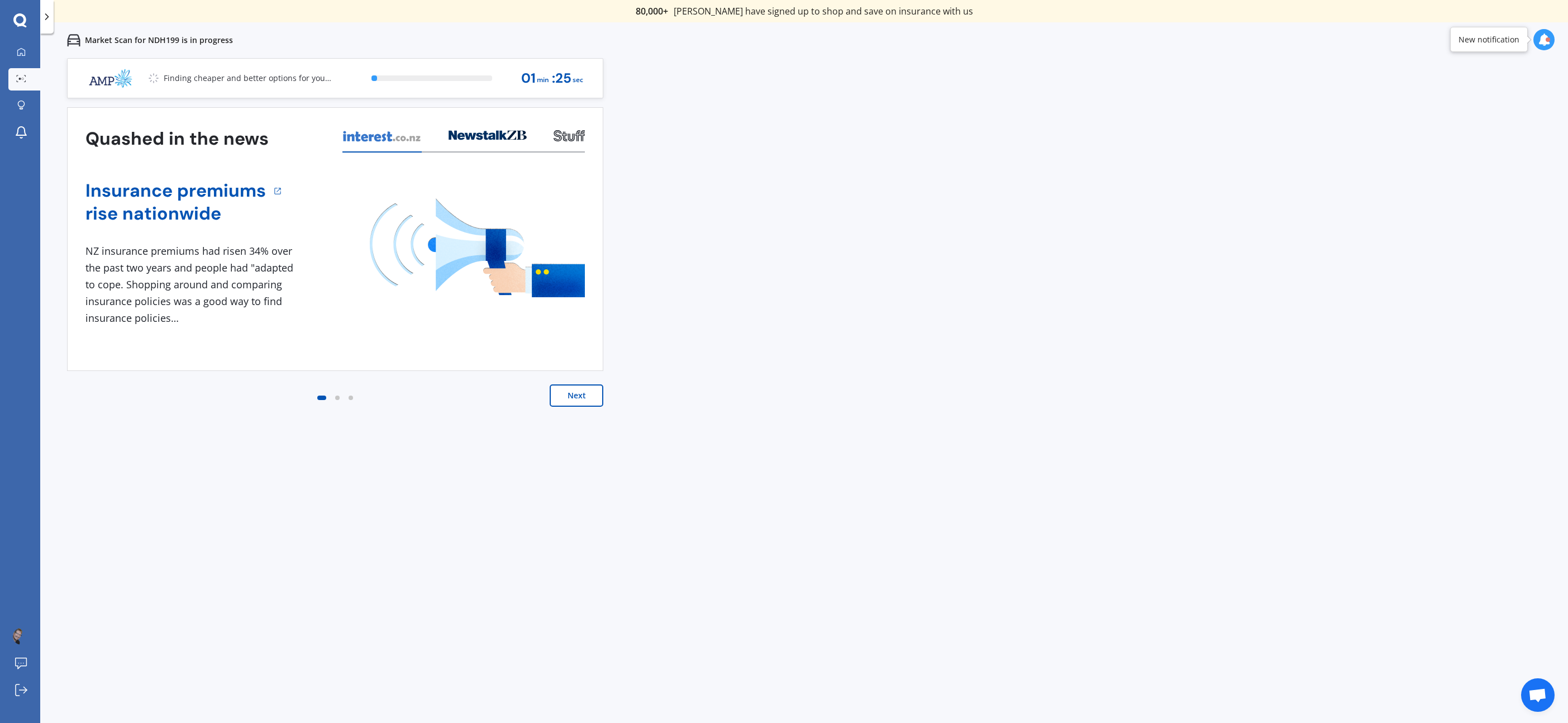
click at [584, 397] on button "Next" at bounding box center [576, 396] width 54 height 23
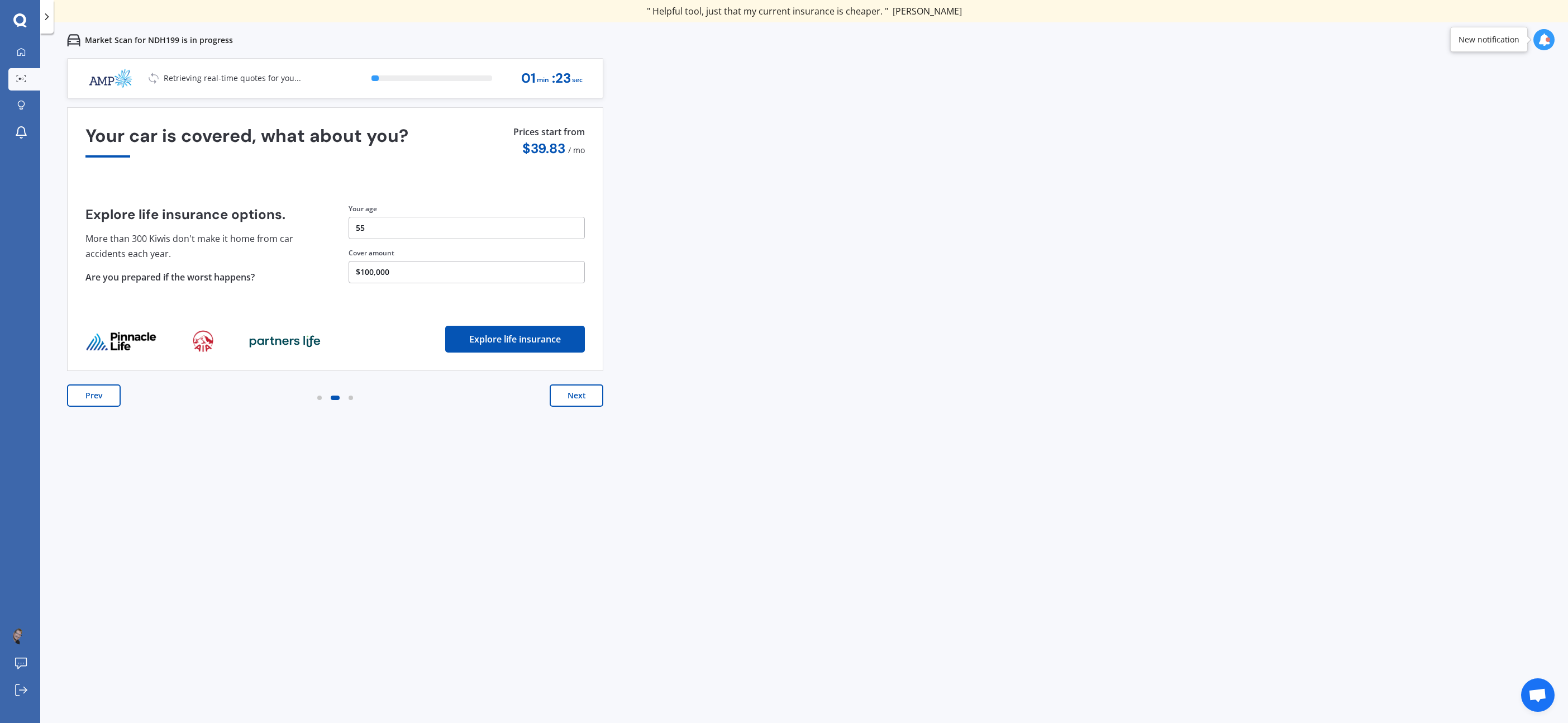
click at [581, 399] on button "Next" at bounding box center [576, 396] width 54 height 23
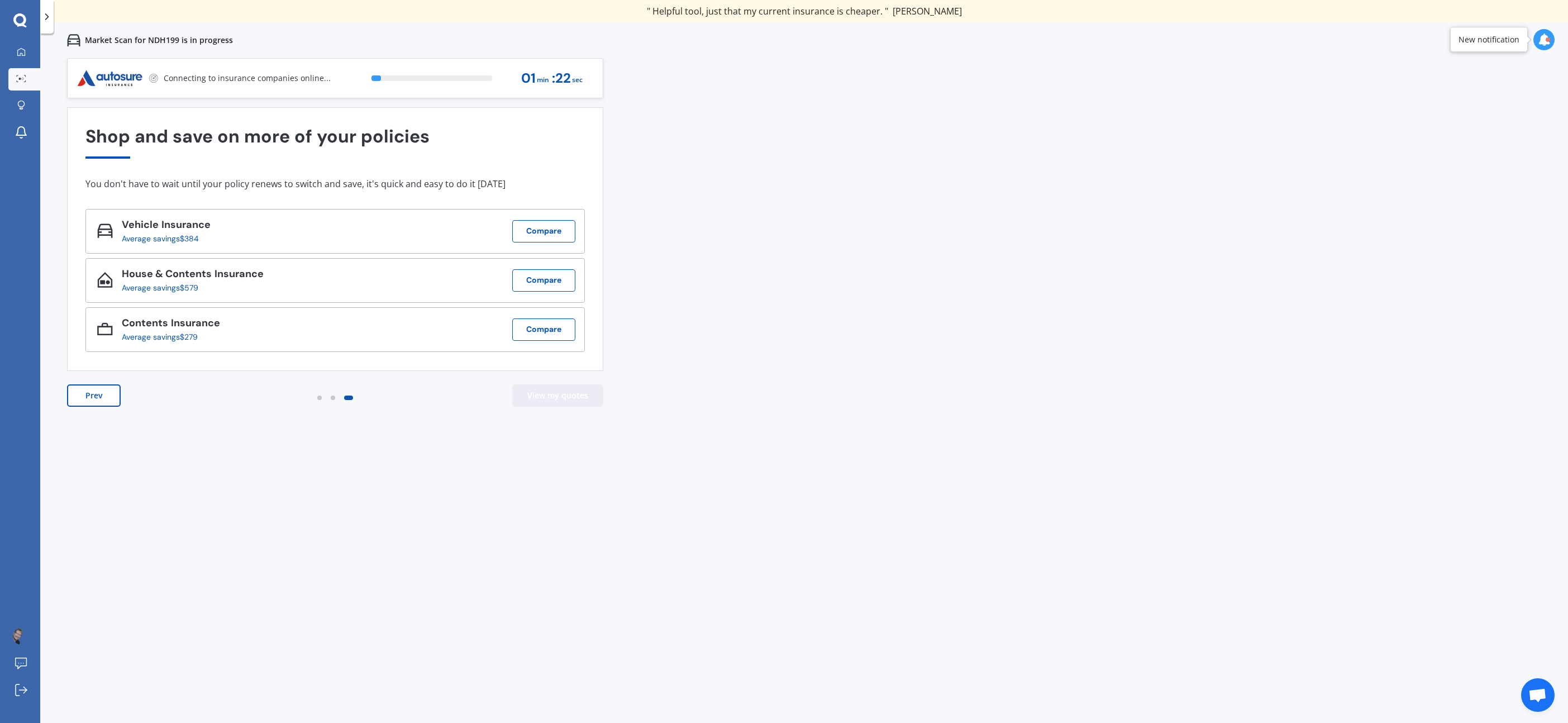
click at [580, 399] on button "View my quotes" at bounding box center [558, 396] width 91 height 23
